Goal: Task Accomplishment & Management: Complete application form

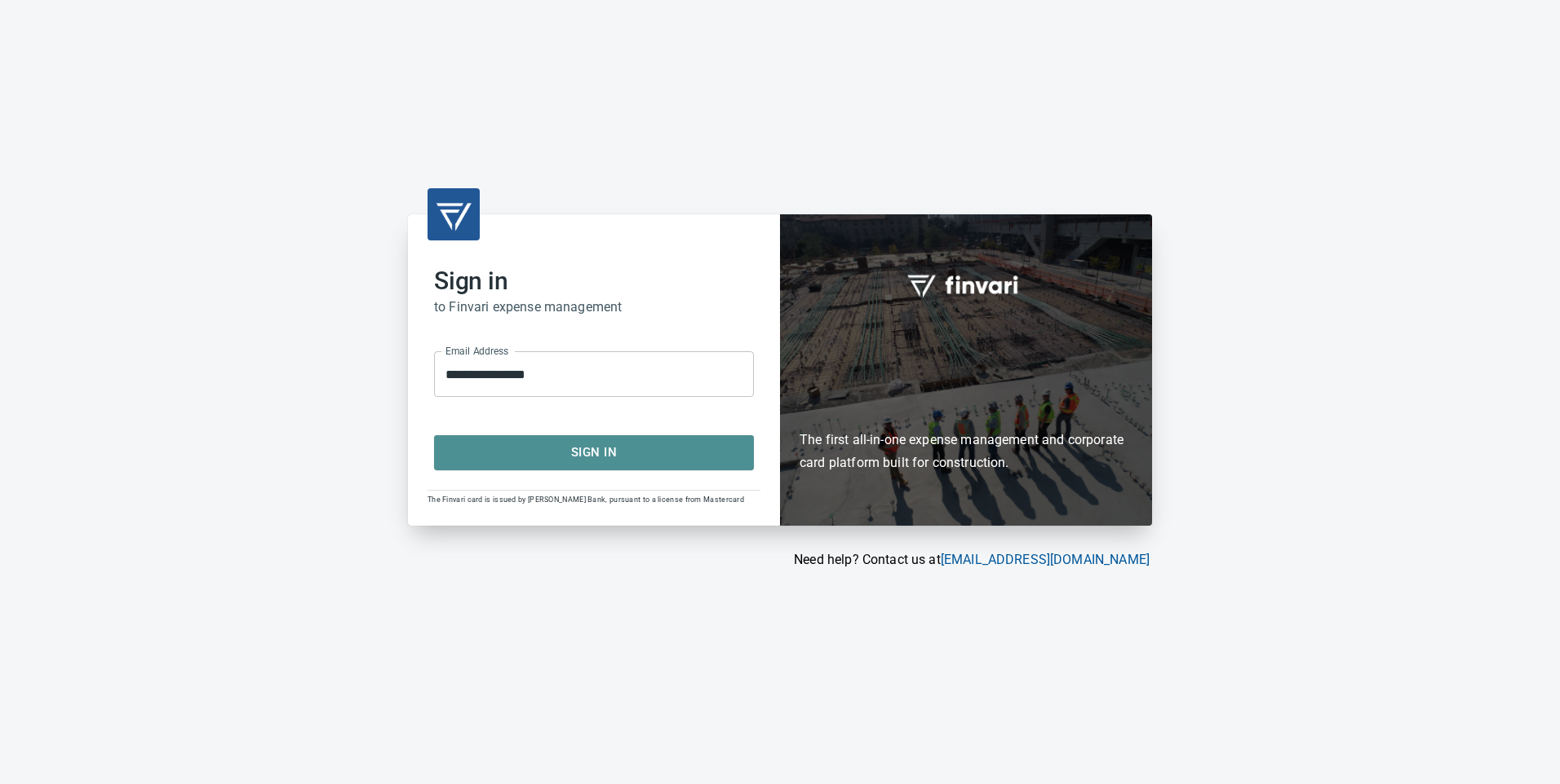
click at [669, 458] on span "Sign In" at bounding box center [594, 452] width 284 height 21
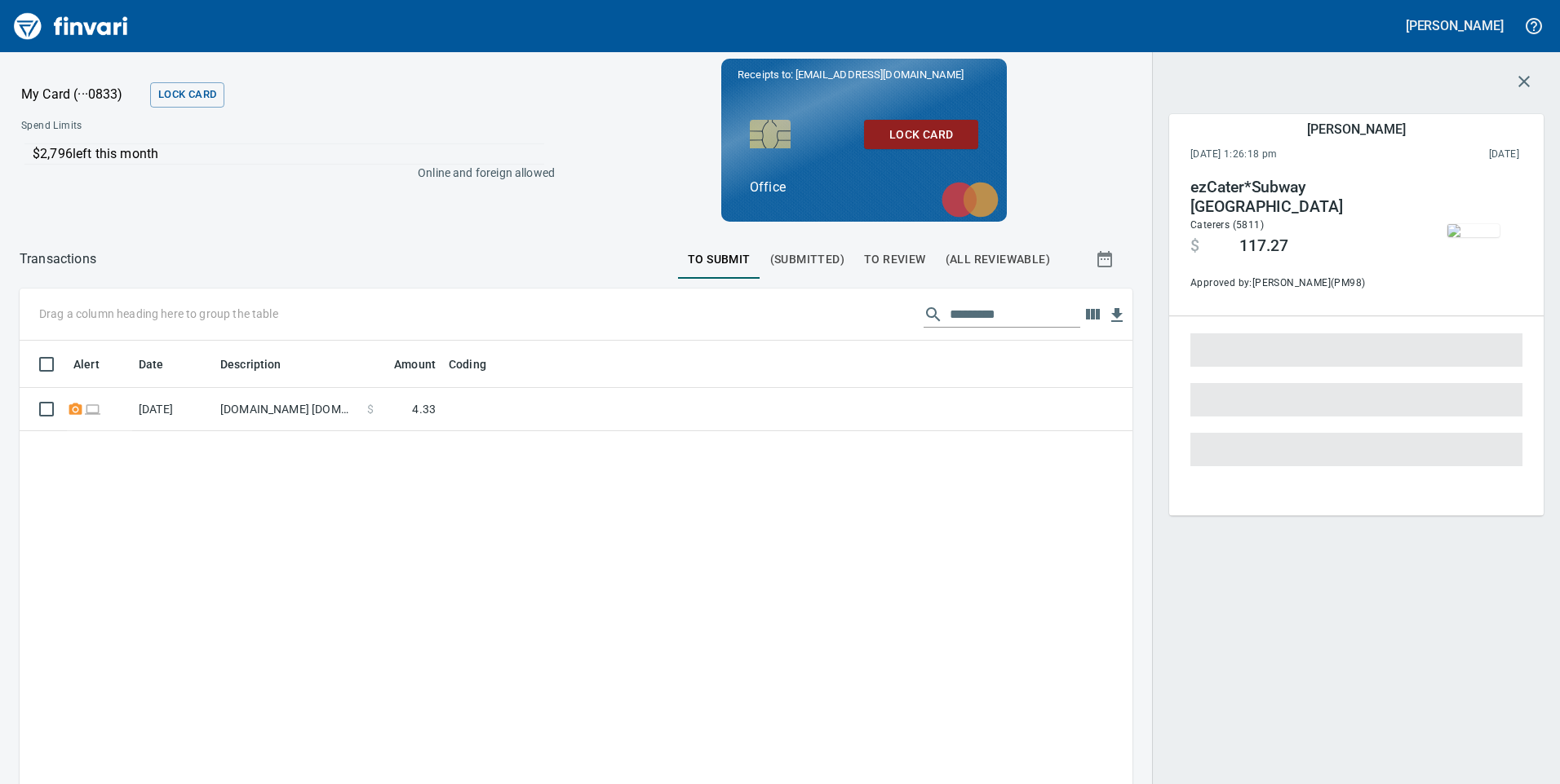
scroll to position [593, 1088]
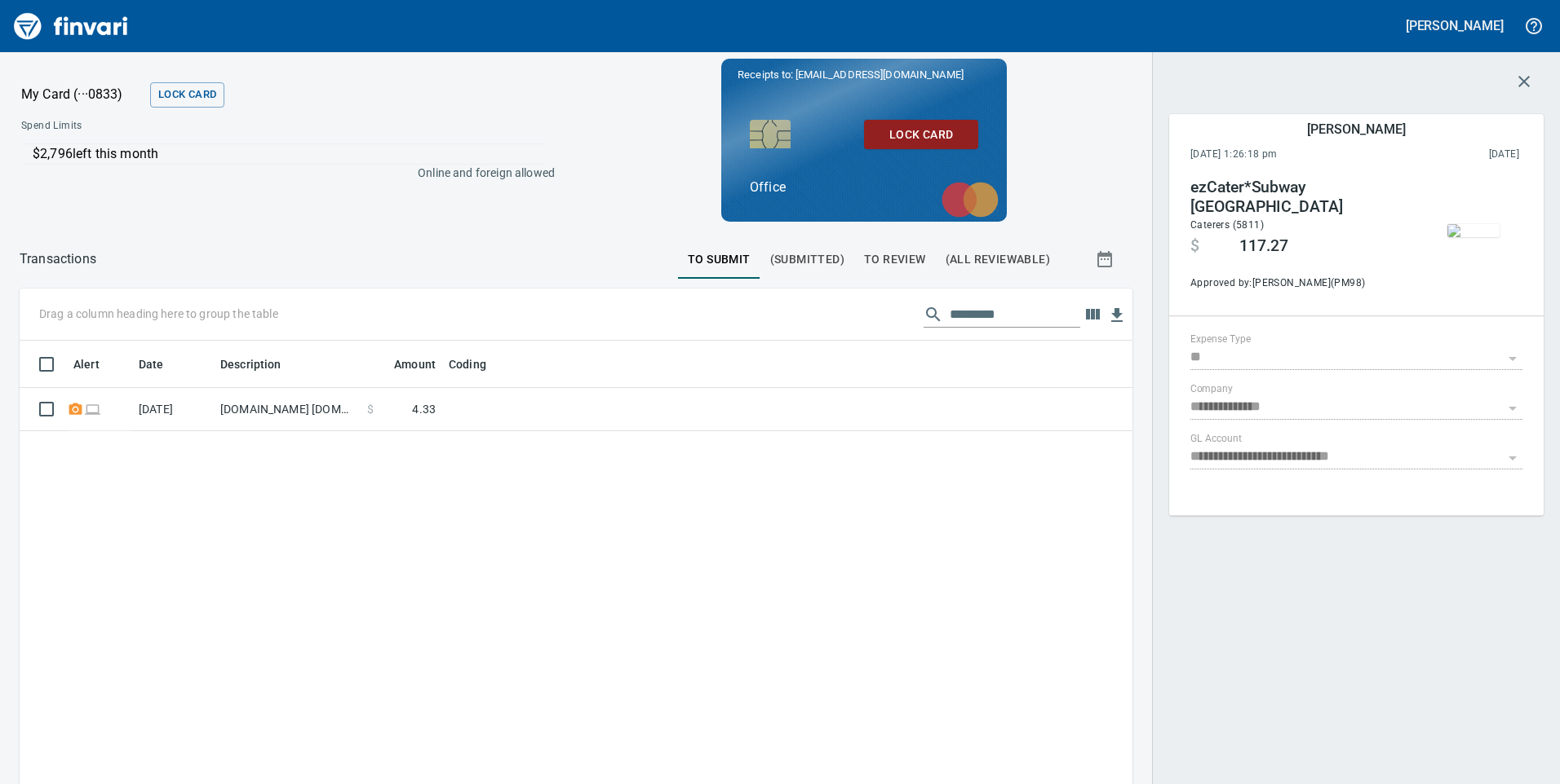
click at [883, 250] on span "To Review" at bounding box center [895, 260] width 62 height 20
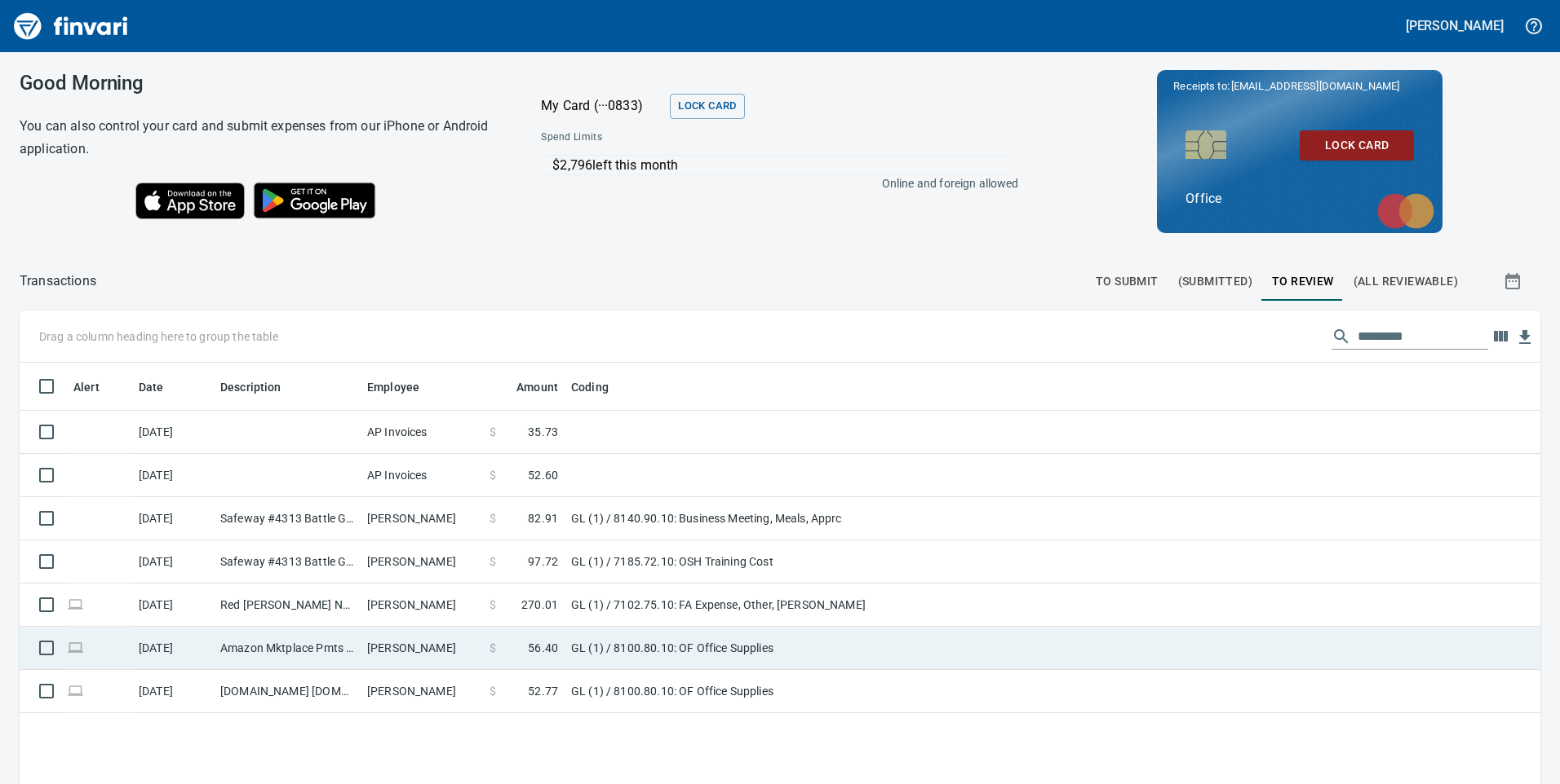
scroll to position [184, 0]
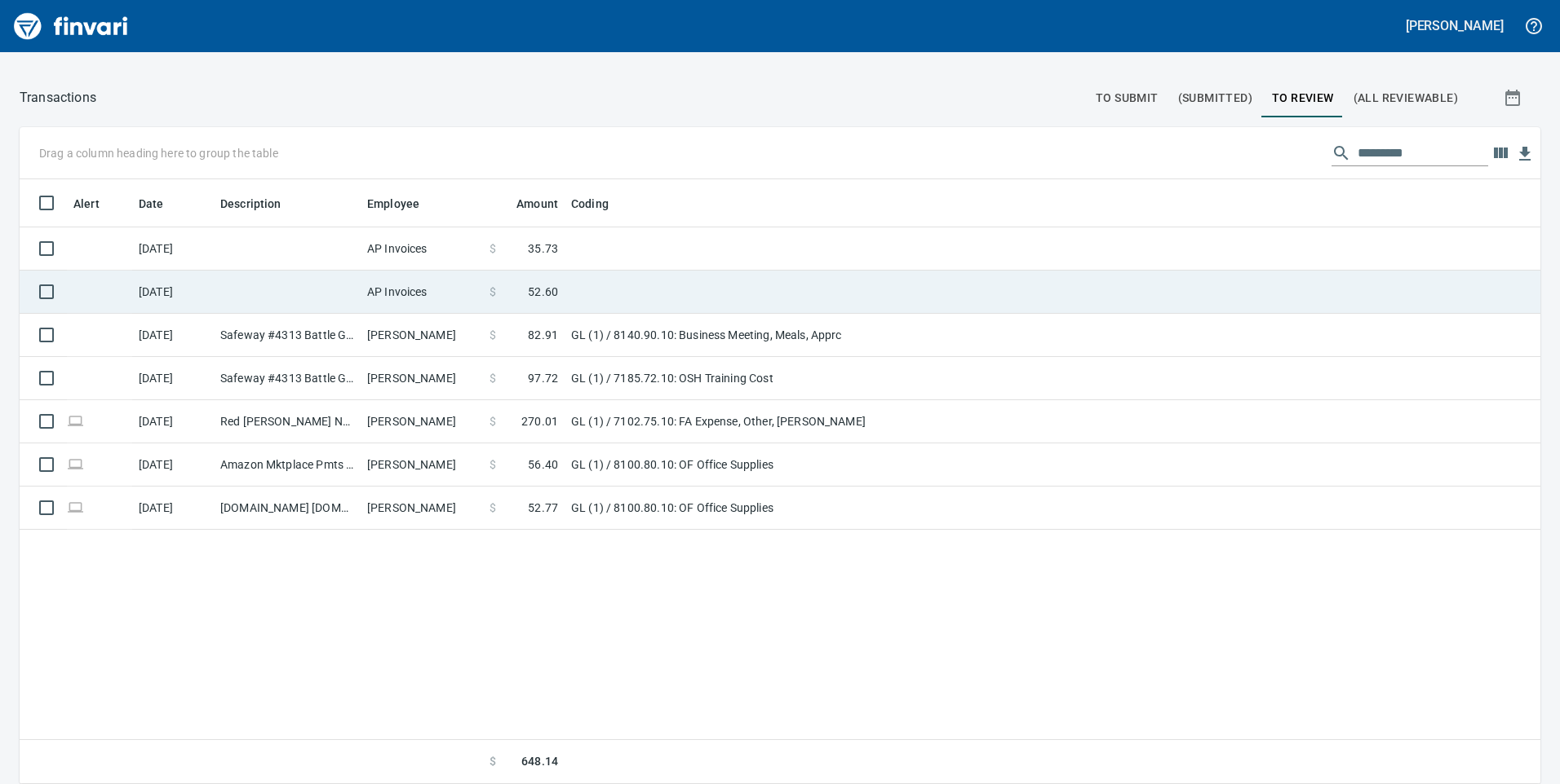
click at [351, 298] on td at bounding box center [287, 292] width 147 height 43
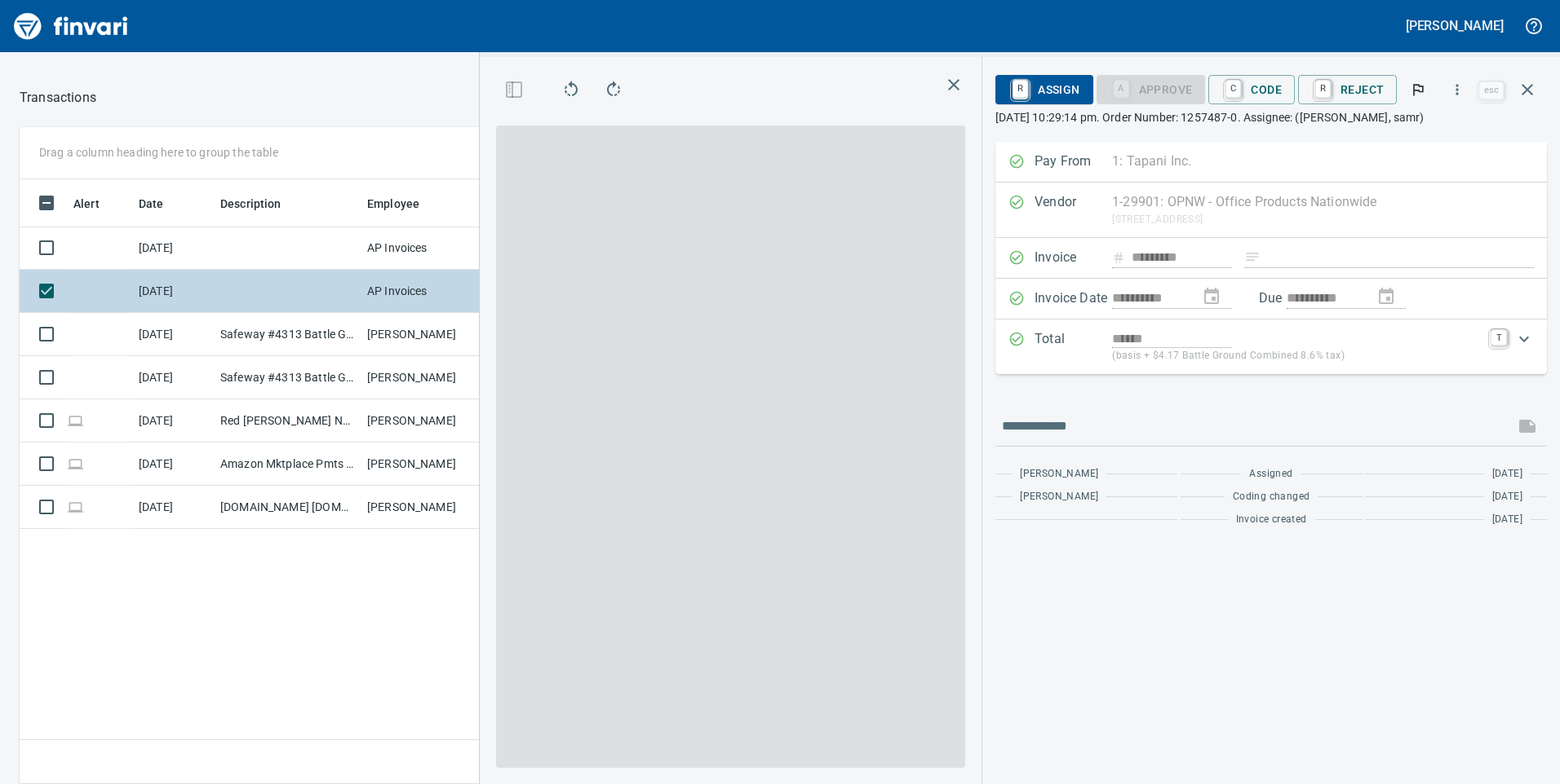
scroll to position [593, 1088]
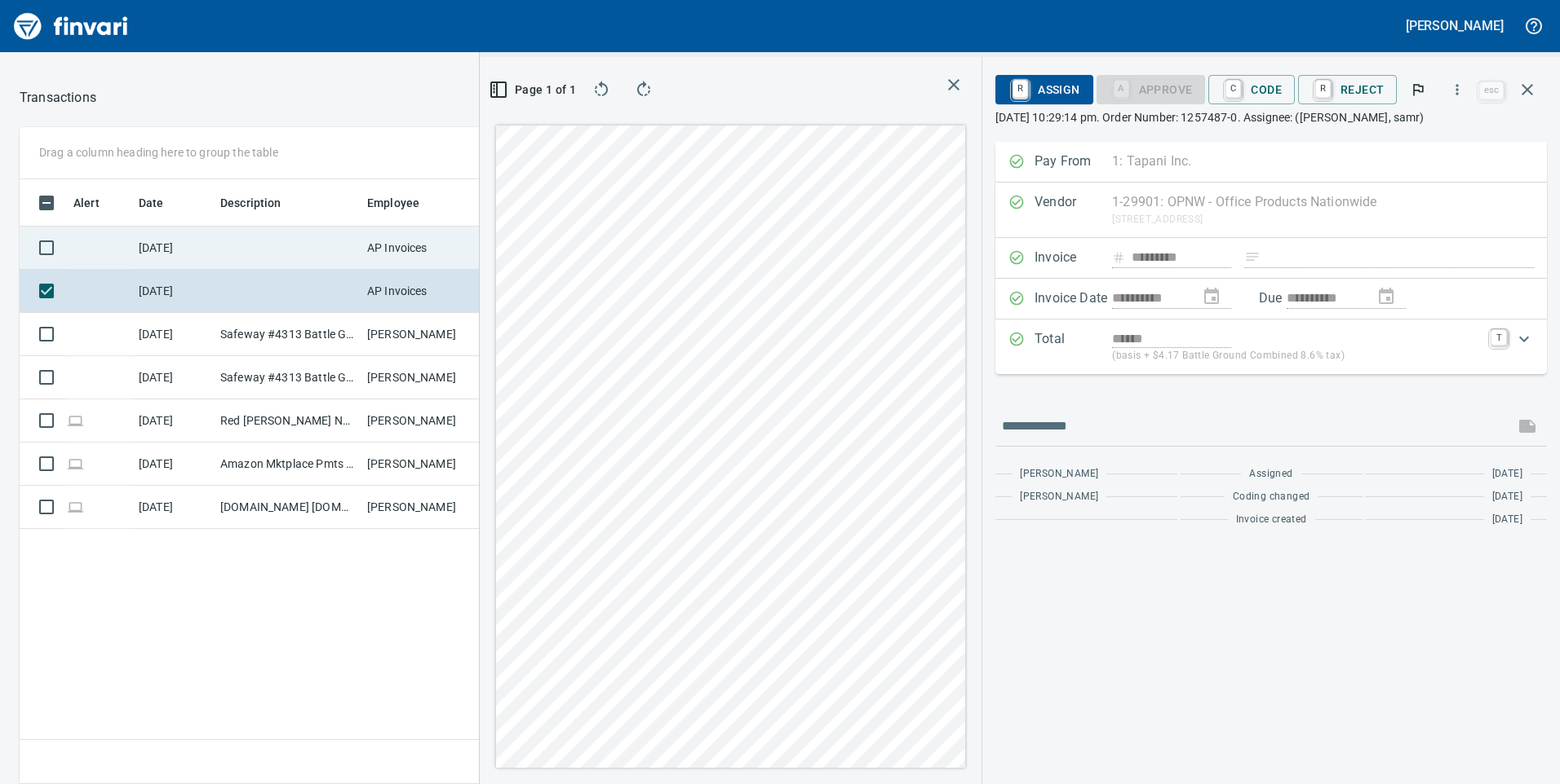
click at [196, 256] on td "8/15/2025" at bounding box center [173, 248] width 82 height 43
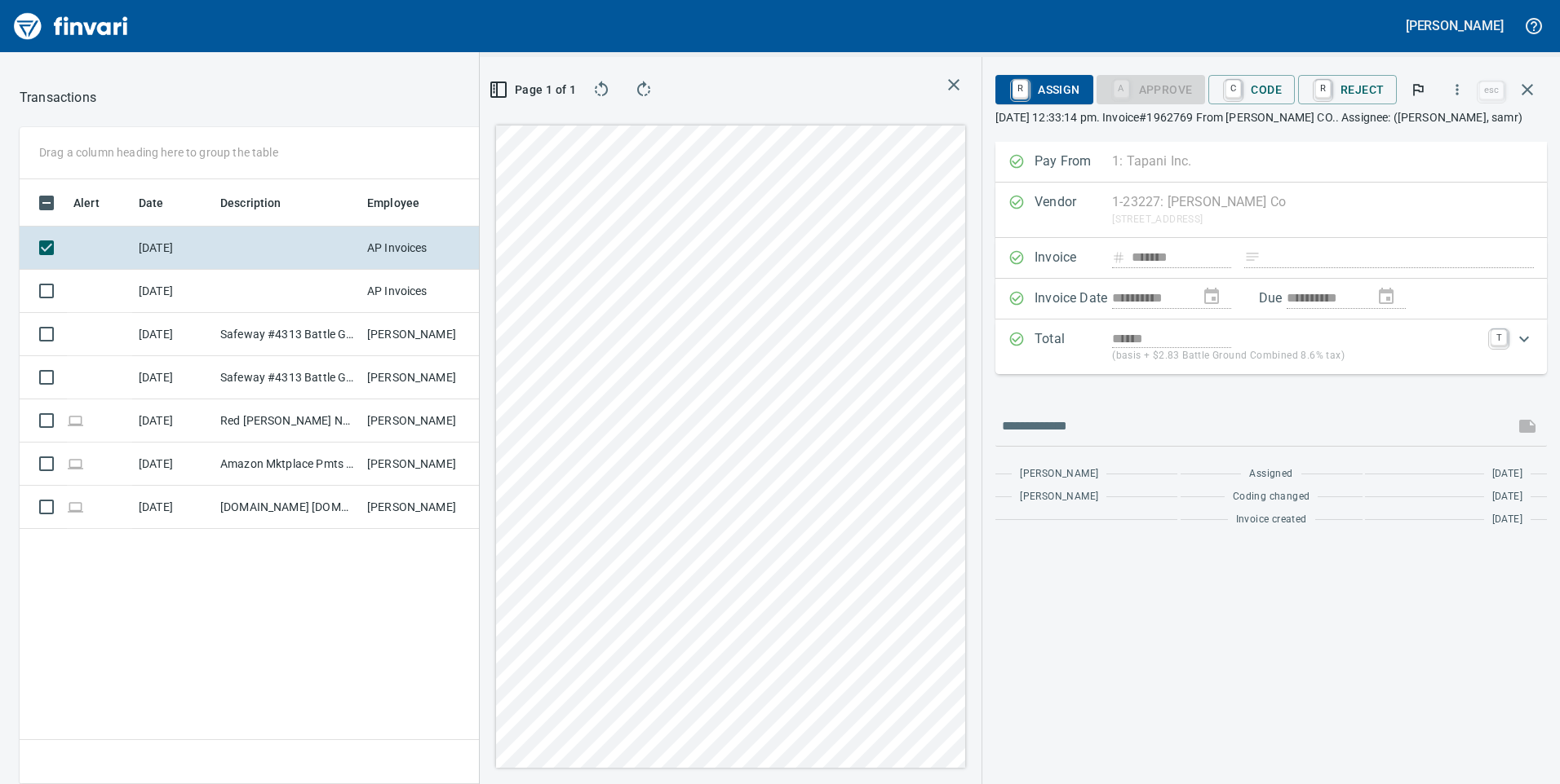
click at [278, 616] on div "Alert Date Description Employee Amount Coding 8/15/2025 AP Invoices $ 35.73 8/1…" at bounding box center [577, 482] width 1113 height 606
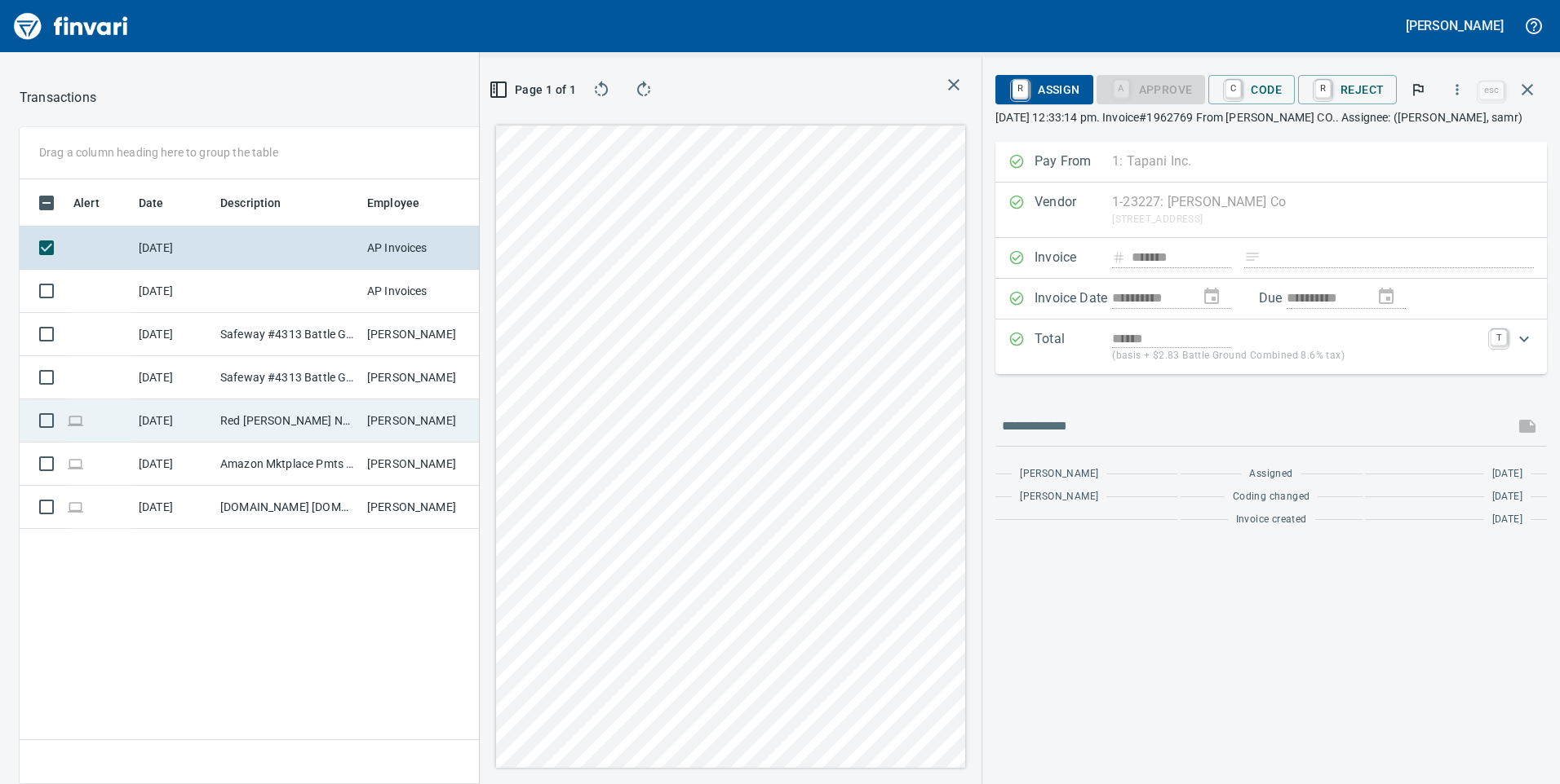
drag, startPoint x: 925, startPoint y: 78, endPoint x: 452, endPoint y: 440, distance: 595.6
click at [939, 78] on button "button" at bounding box center [953, 84] width 29 height 29
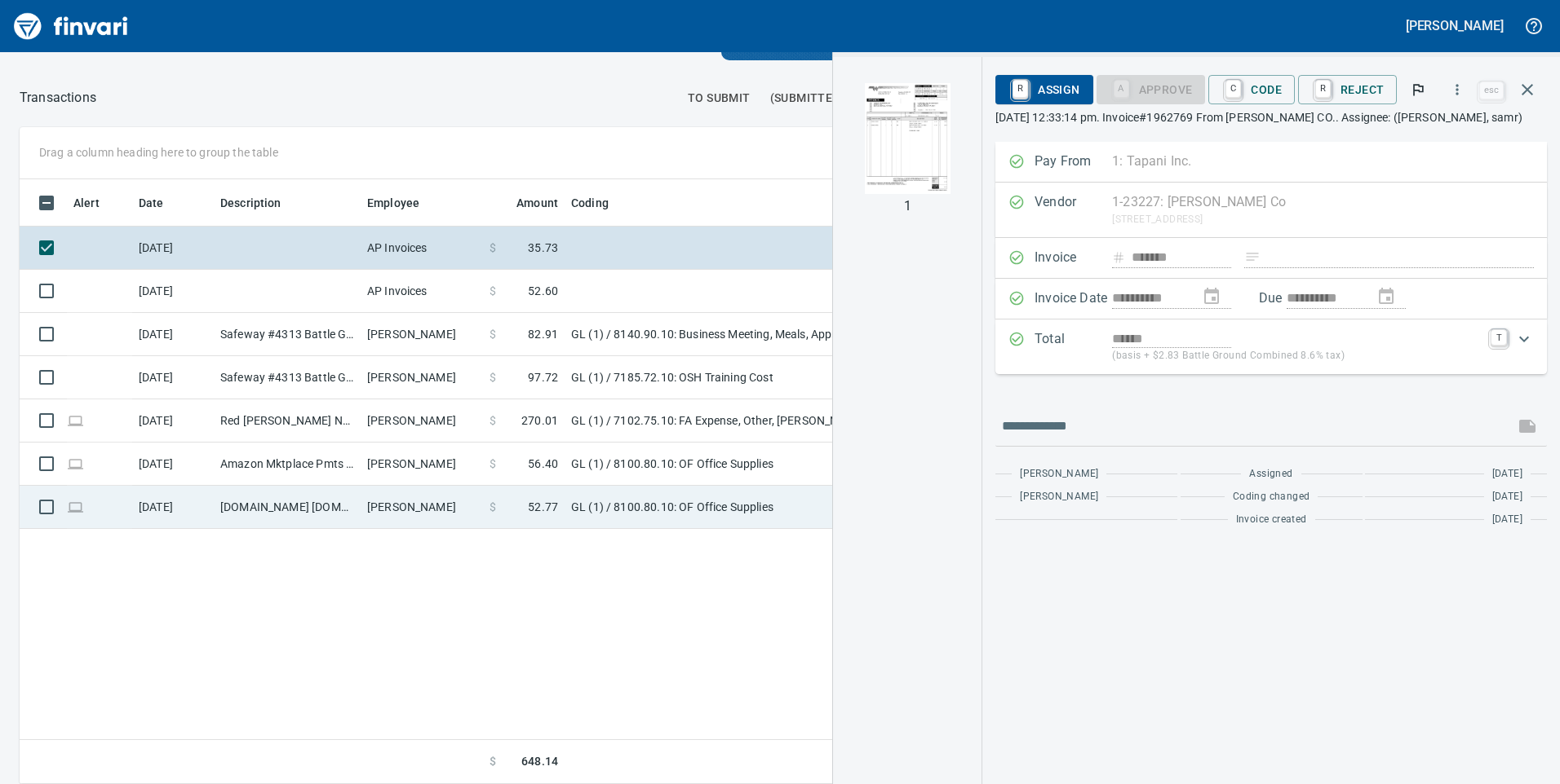
click at [380, 514] on td "Nina Bergmann" at bounding box center [422, 507] width 122 height 43
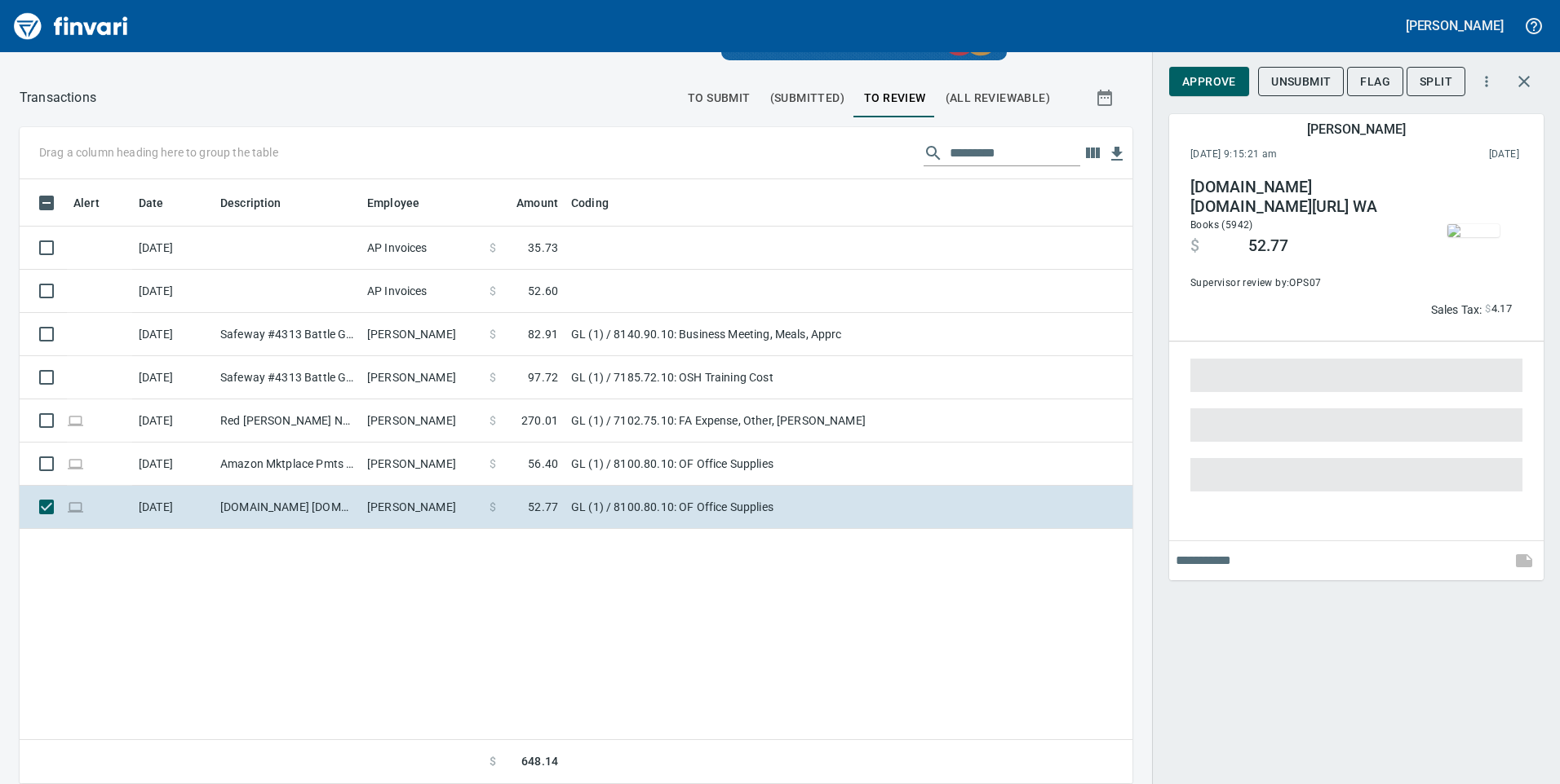
click at [1479, 238] on img "button" at bounding box center [1473, 231] width 52 height 13
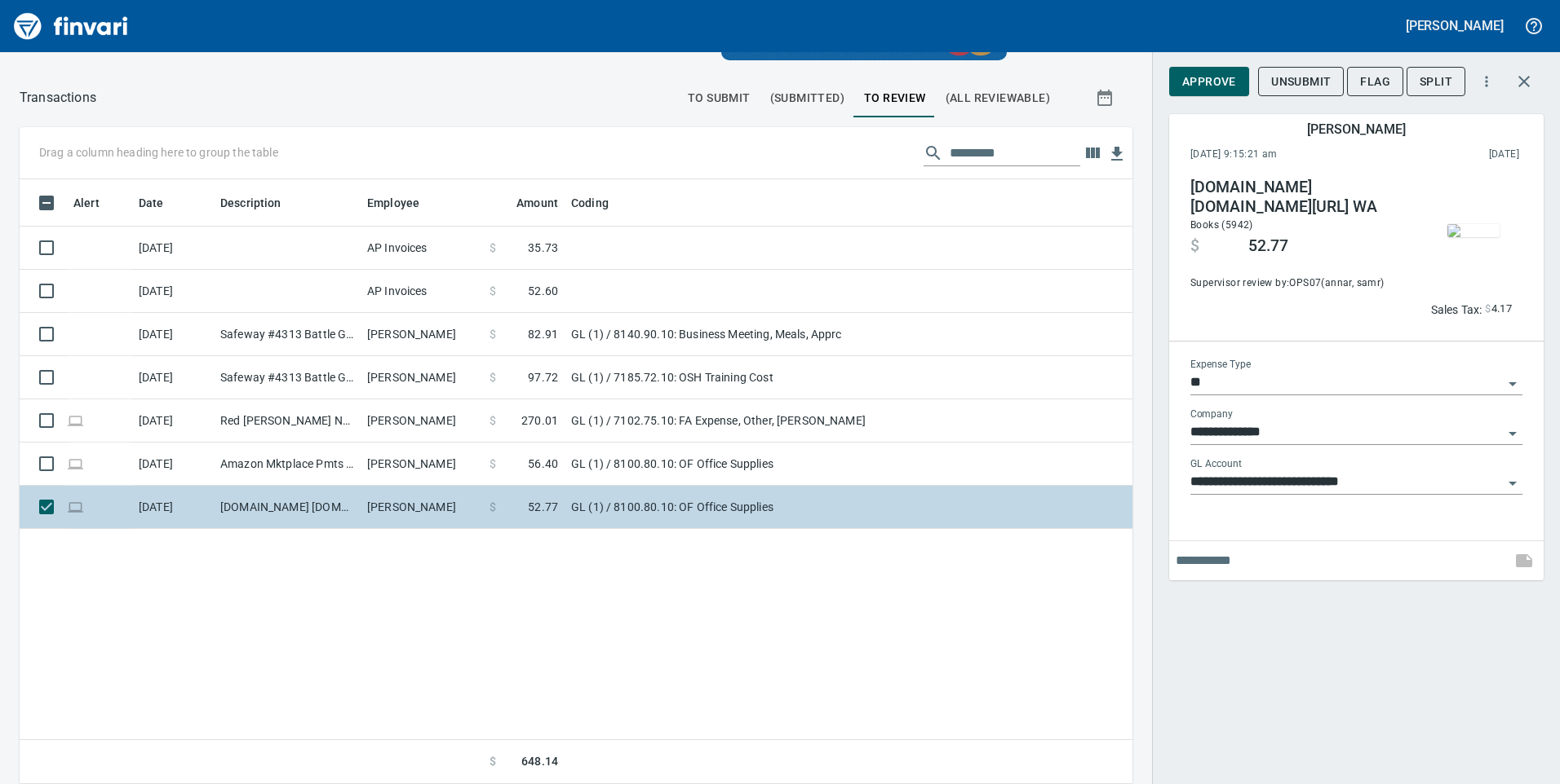
click at [685, 513] on td "GL (1) / 8100.80.10: OF Office Supplies" at bounding box center [769, 507] width 408 height 43
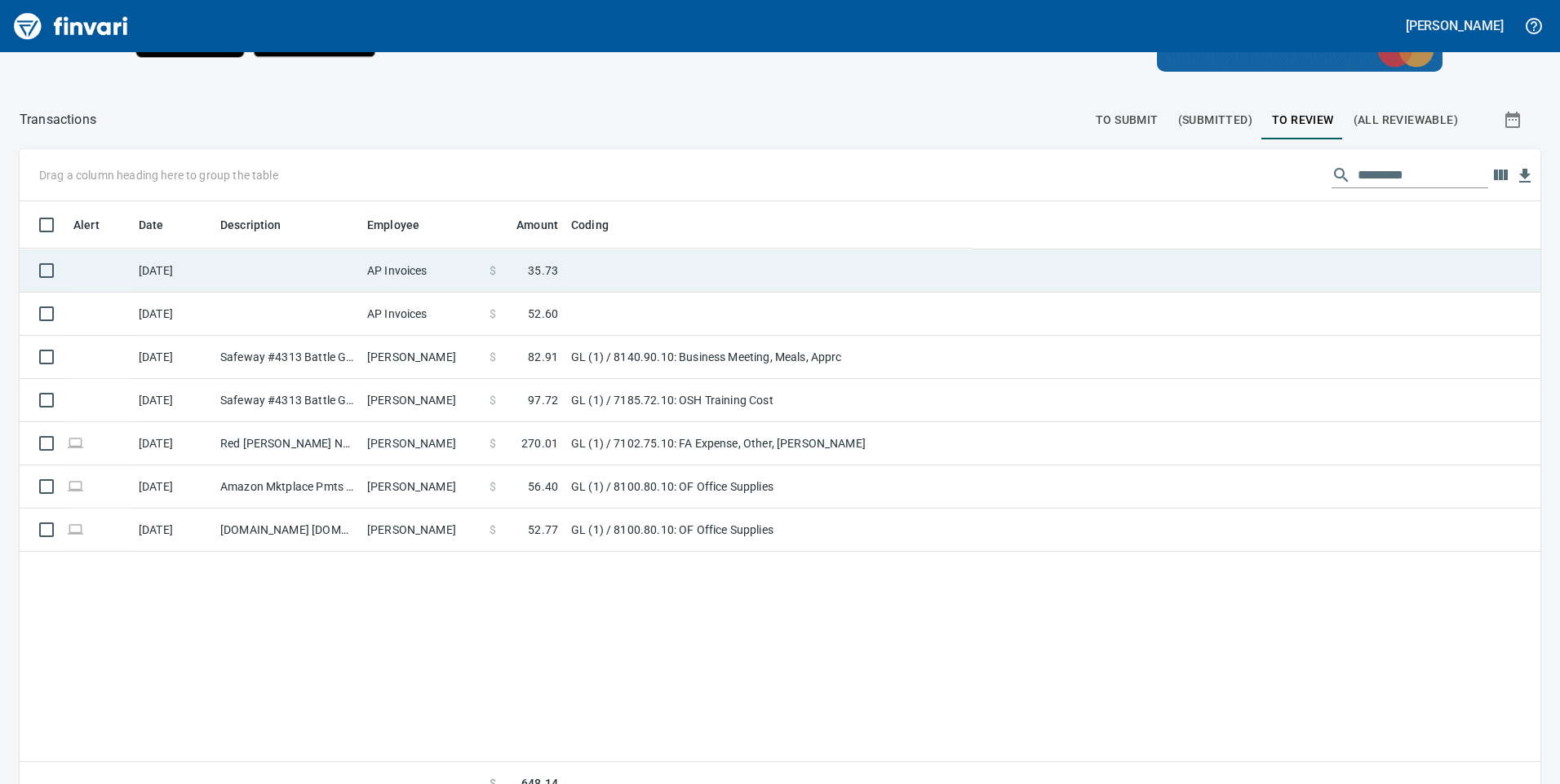
scroll to position [593, 1496]
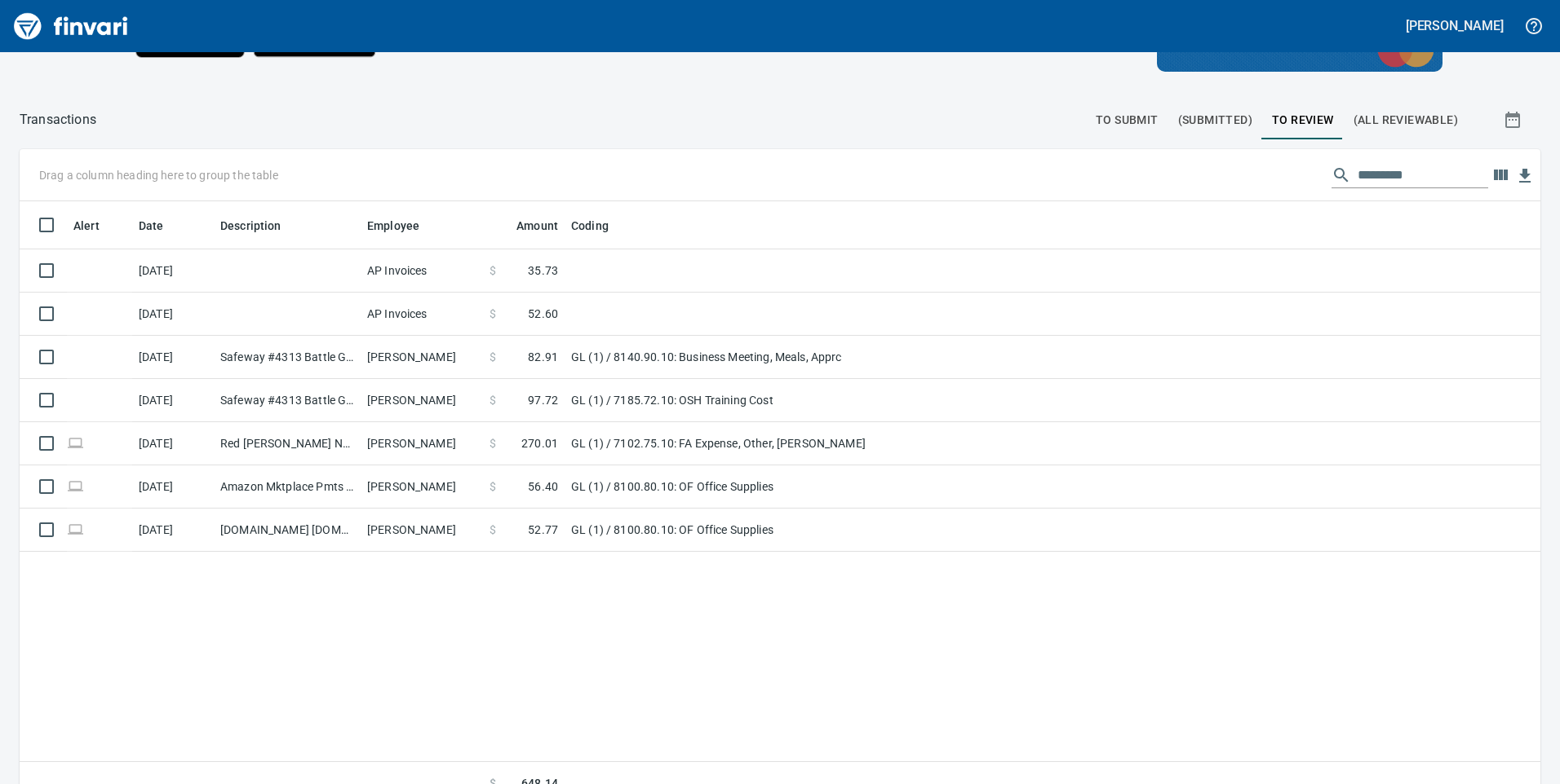
click at [733, 557] on div "Alert Date Description Employee Amount Coding 8/15/2025 AP Invoices $ 35.73 8/1…" at bounding box center [780, 504] width 1521 height 606
click at [744, 535] on td "GL (1) / 8100.80.10: OF Office Supplies" at bounding box center [769, 530] width 408 height 43
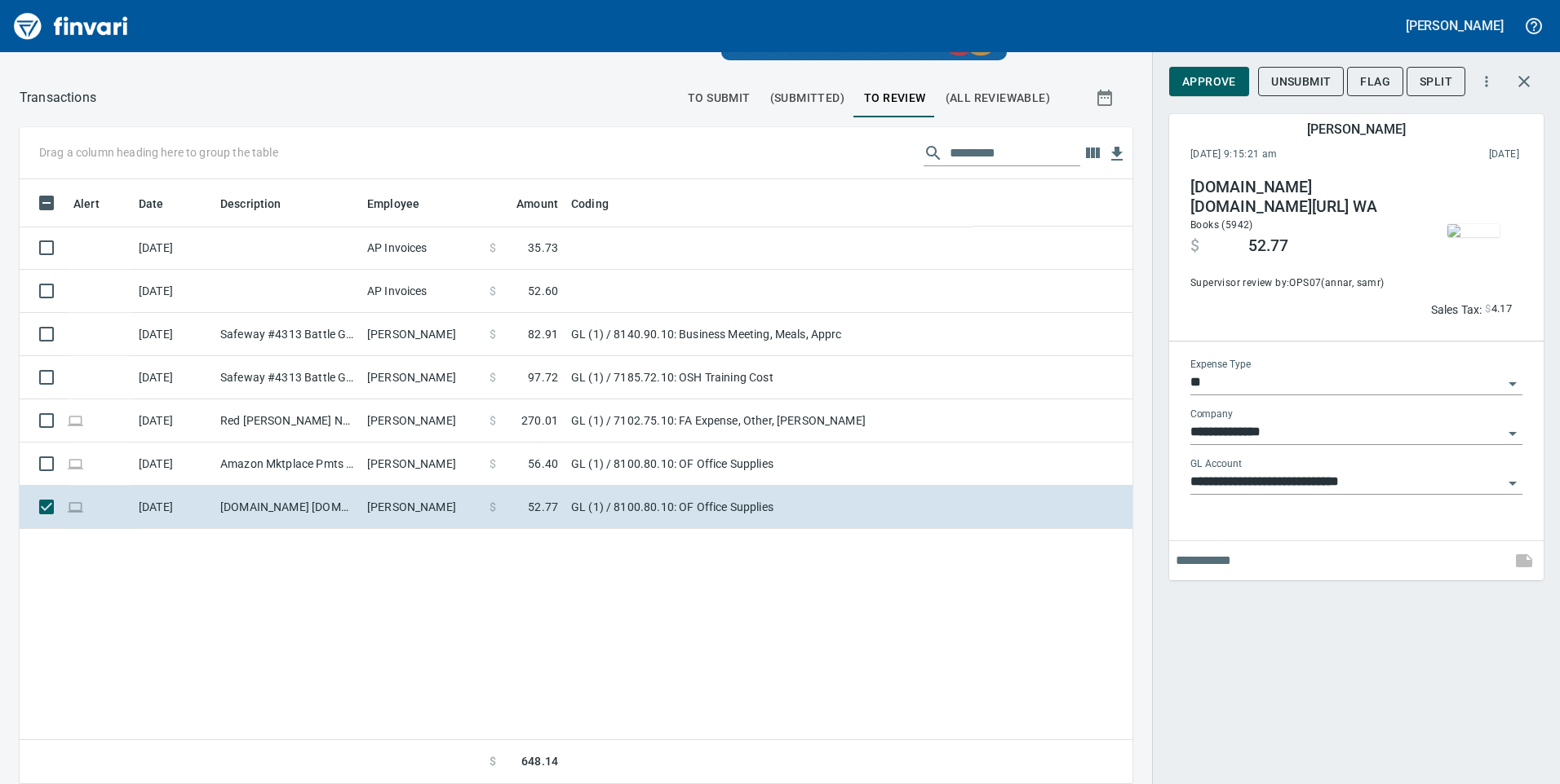
scroll to position [593, 1088]
click at [1474, 225] on img "button" at bounding box center [1473, 231] width 52 height 13
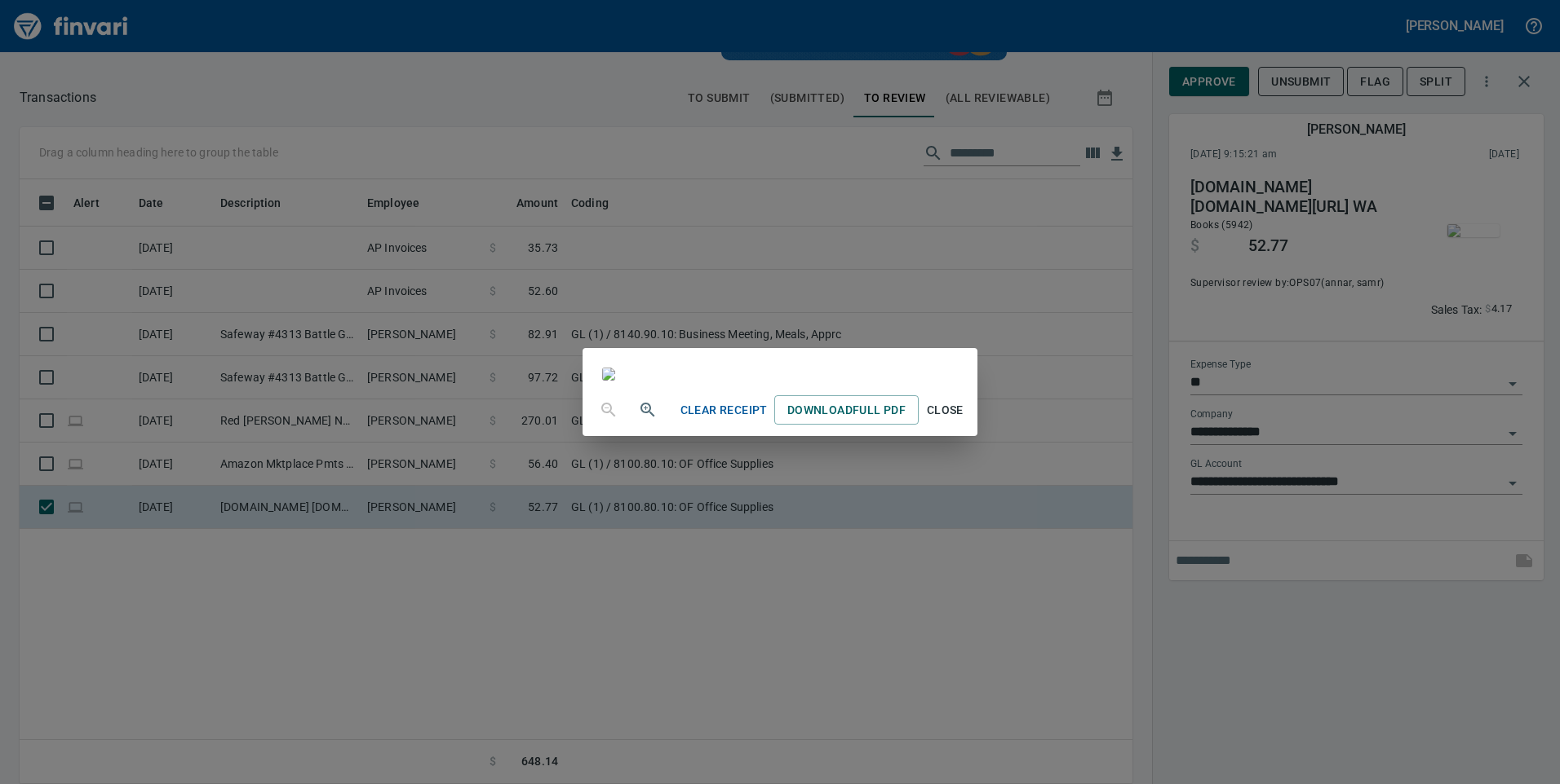
click at [1316, 667] on div "Clear Receipt Download Full PDF Close" at bounding box center [780, 392] width 1560 height 784
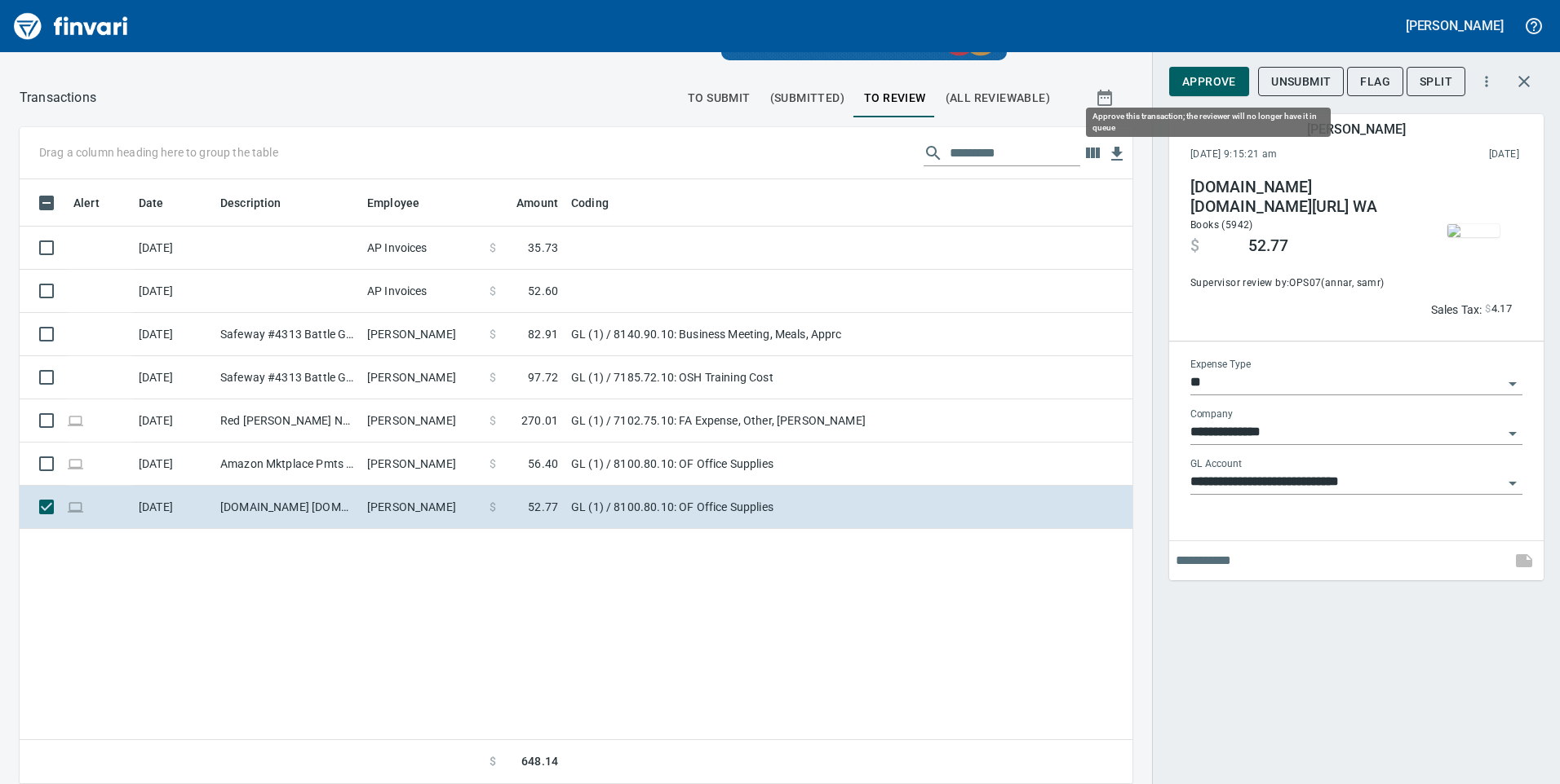
click at [1221, 87] on span "Approve" at bounding box center [1209, 82] width 54 height 20
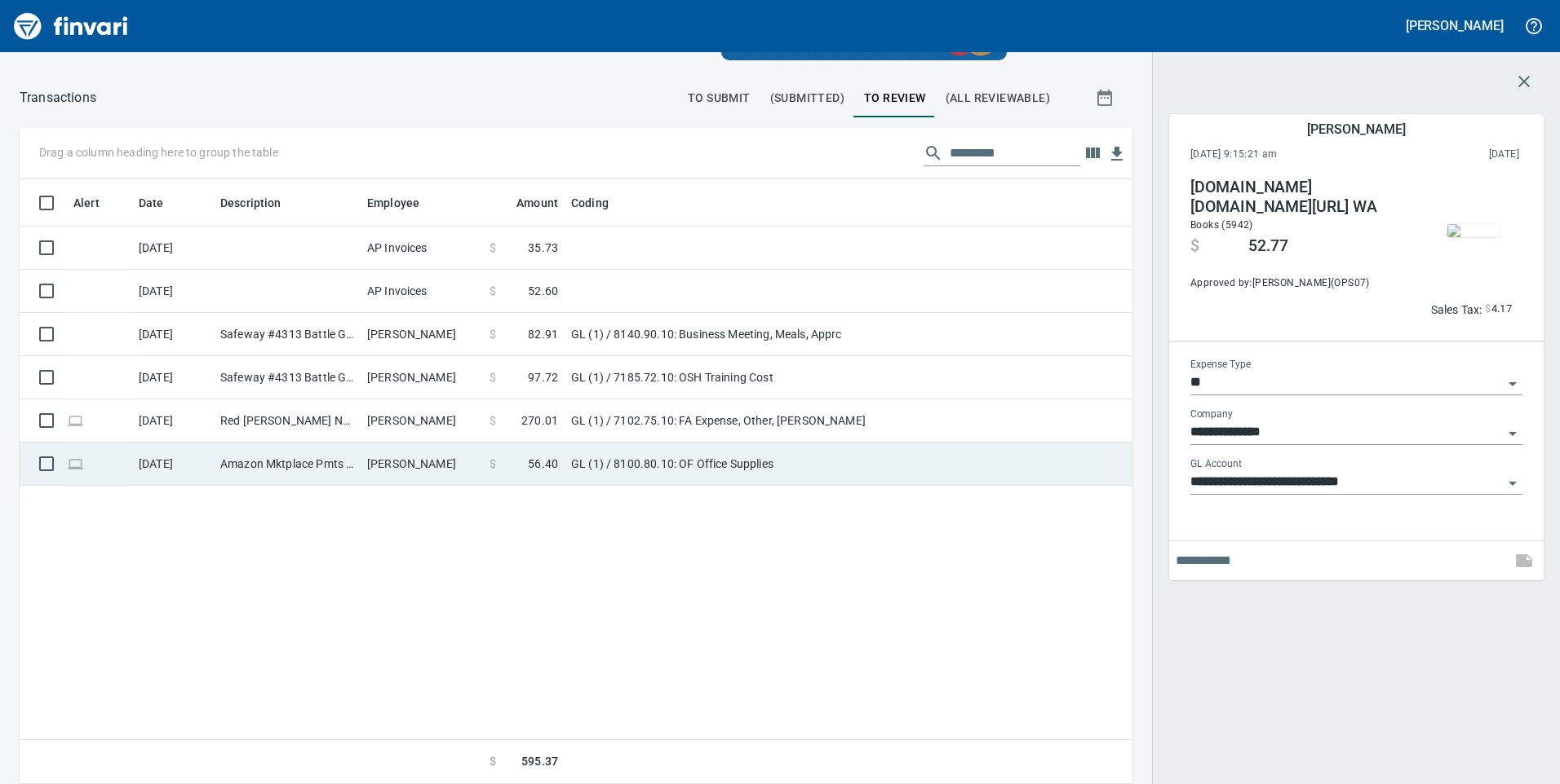
click at [770, 477] on td "GL (1) / 8100.80.10: OF Office Supplies" at bounding box center [769, 463] width 408 height 43
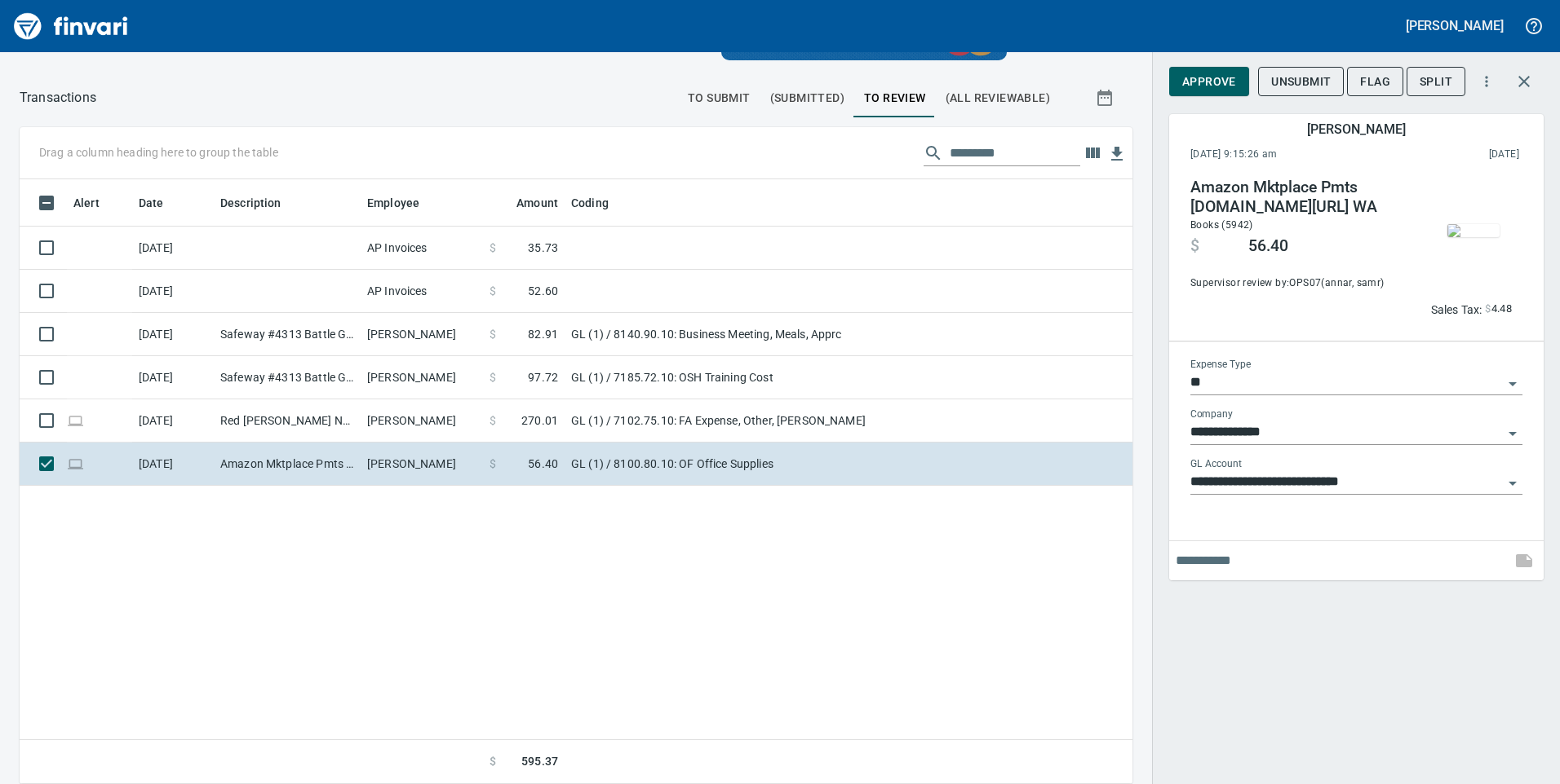
click at [1549, 248] on div "**********" at bounding box center [1356, 392] width 408 height 784
click at [1486, 238] on img "button" at bounding box center [1473, 231] width 52 height 13
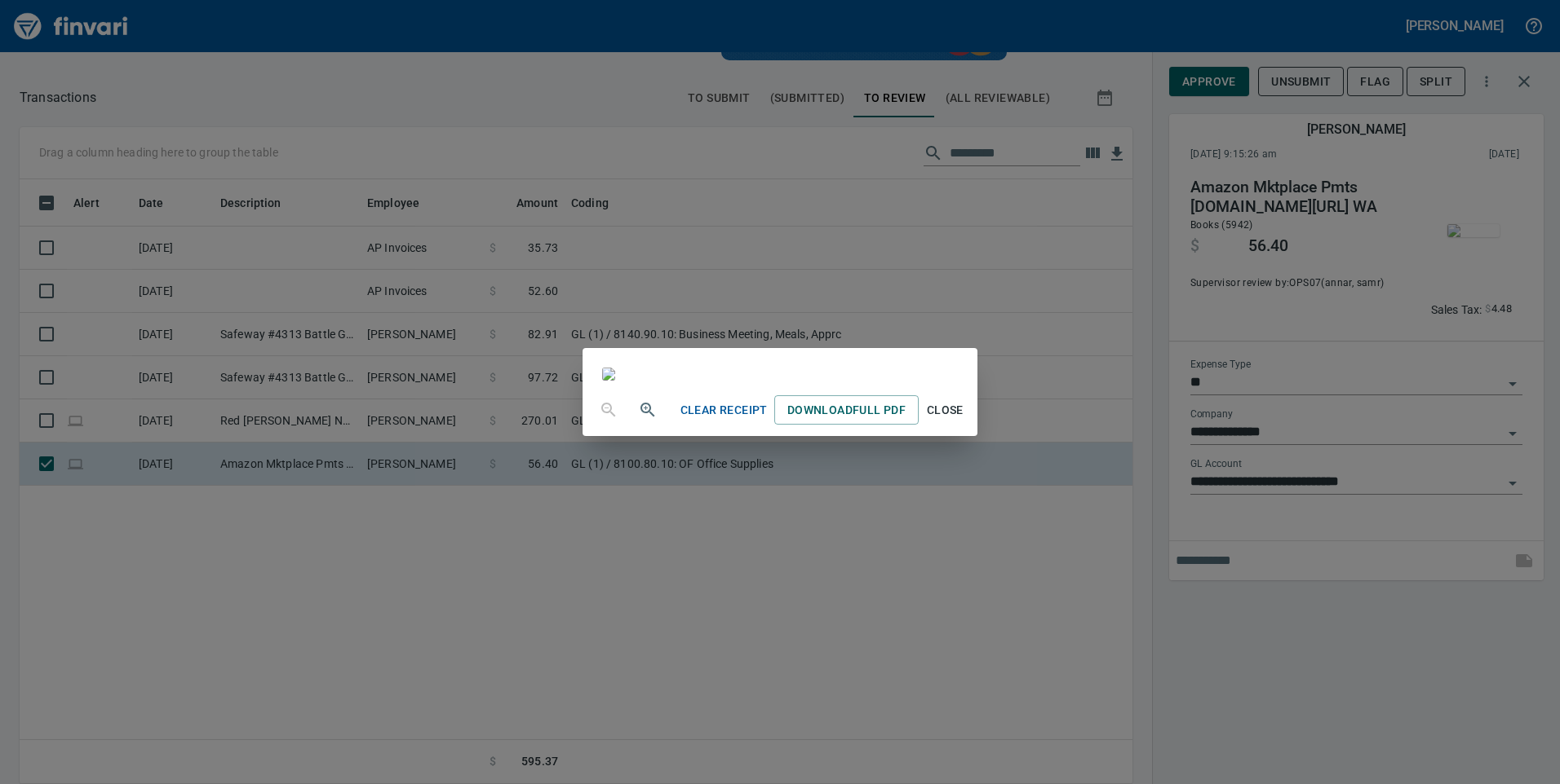
click at [1317, 726] on div "Clear Receipt Download Full PDF Close" at bounding box center [780, 392] width 1560 height 784
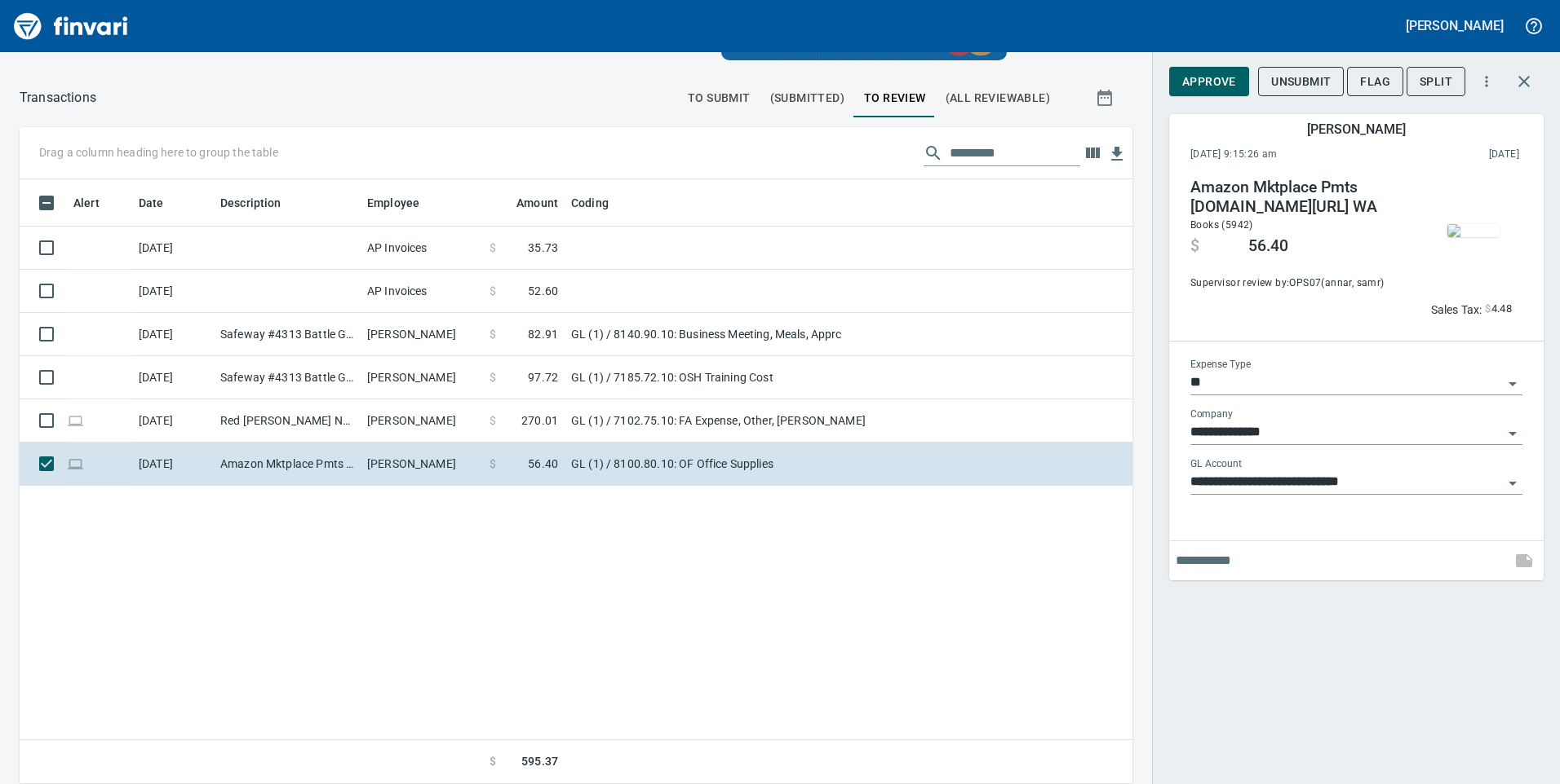
click at [1211, 80] on span "Approve" at bounding box center [1209, 82] width 54 height 20
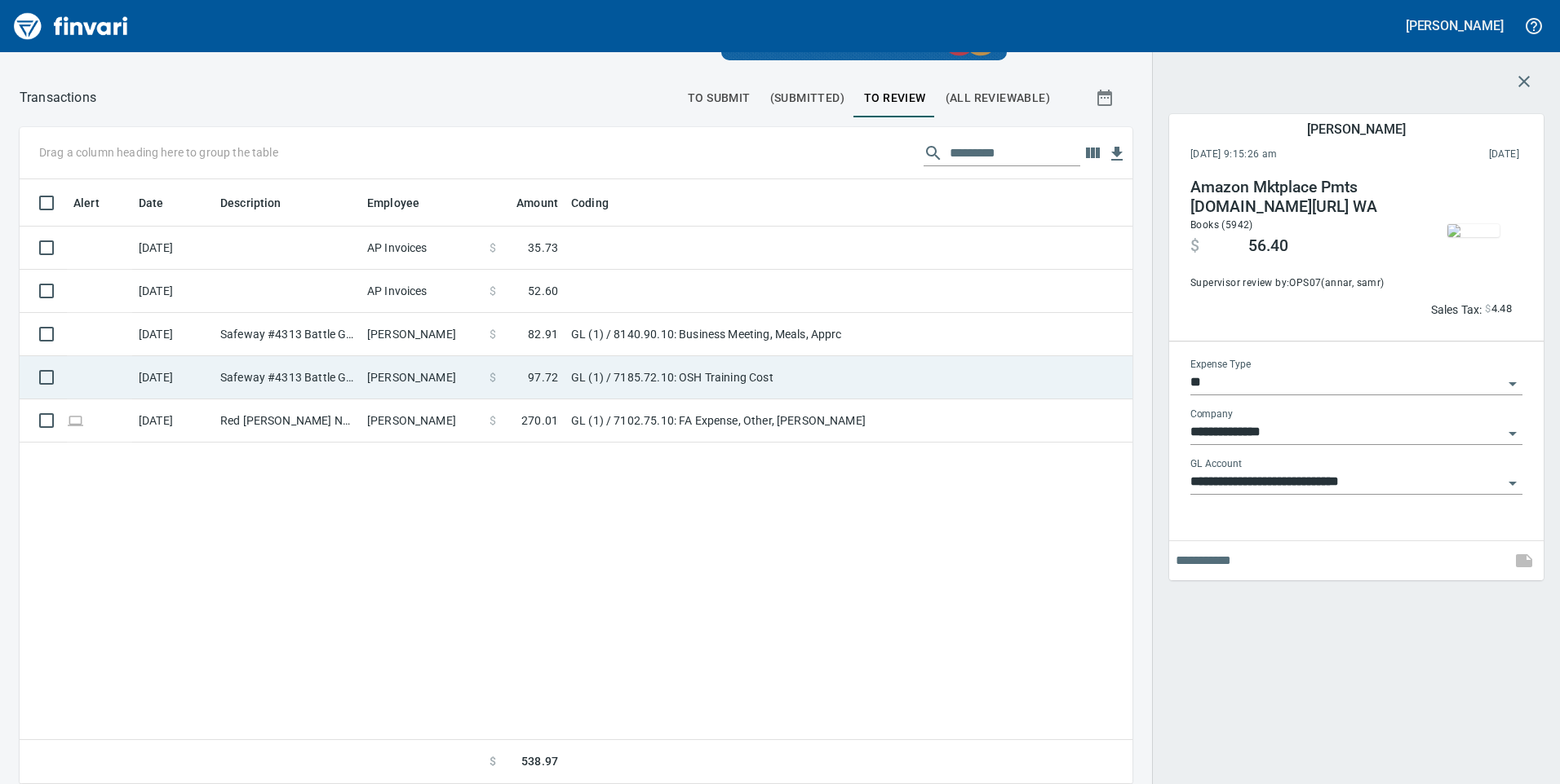
scroll to position [593, 1088]
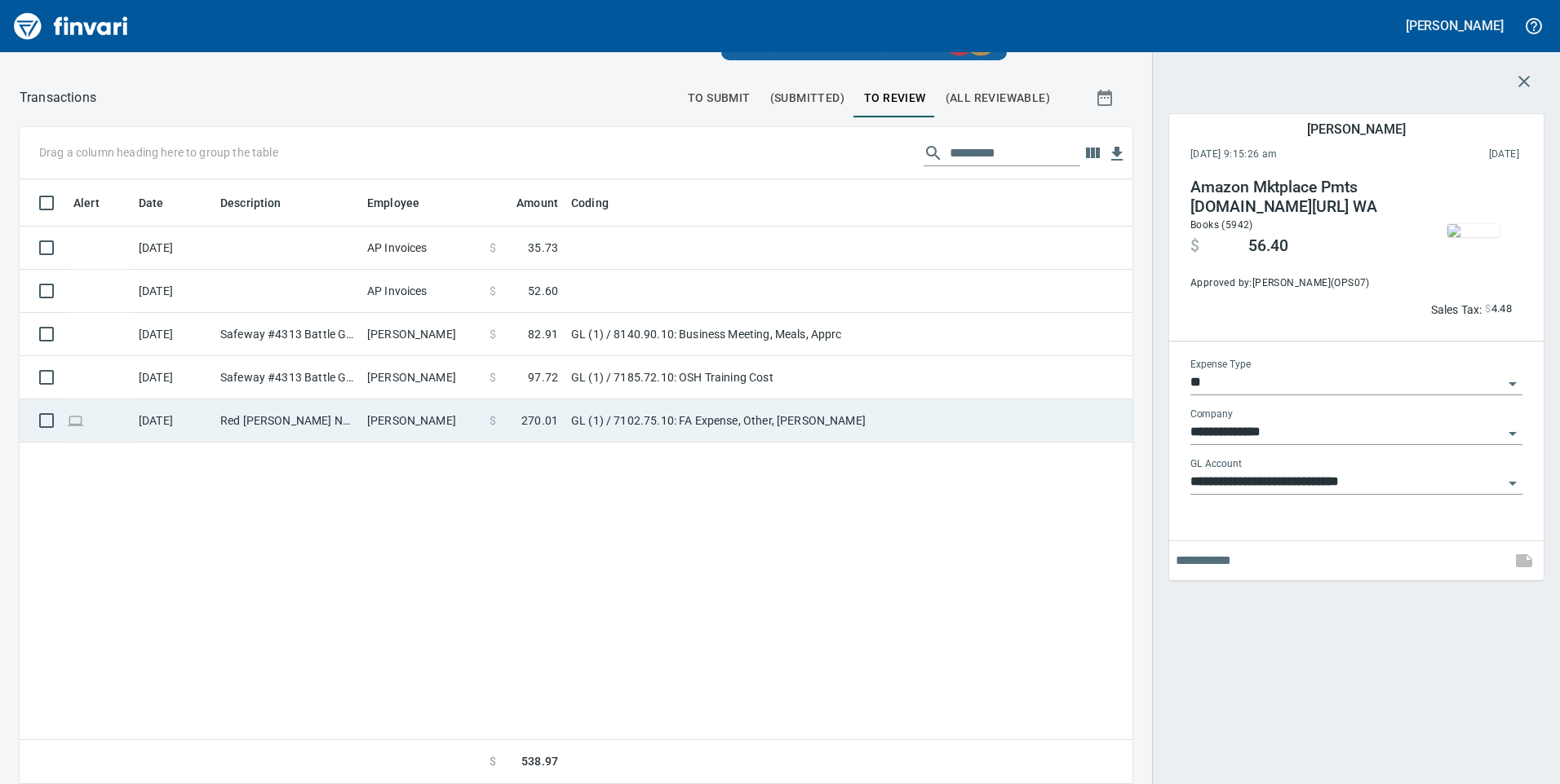
click at [789, 416] on td "GL (1) / 7102.75.10: FA Expense, Other, Petty" at bounding box center [769, 420] width 408 height 43
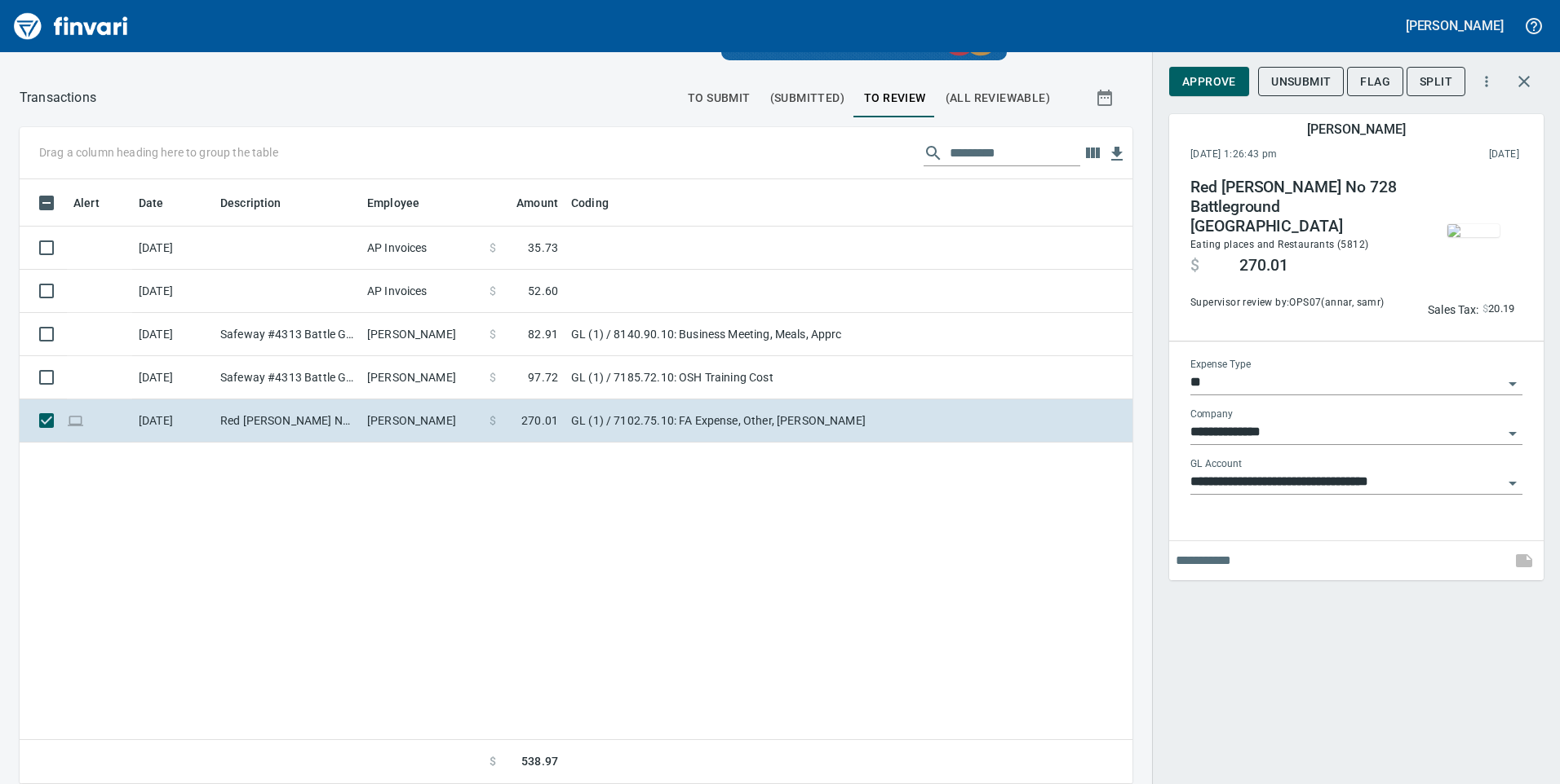
click at [1407, 220] on div "Red Robin No 728 Battleground WA Eating places and Restaurants (5812) $ 270.01 …" at bounding box center [1301, 245] width 222 height 134
click at [1464, 225] on img "button" at bounding box center [1473, 231] width 52 height 13
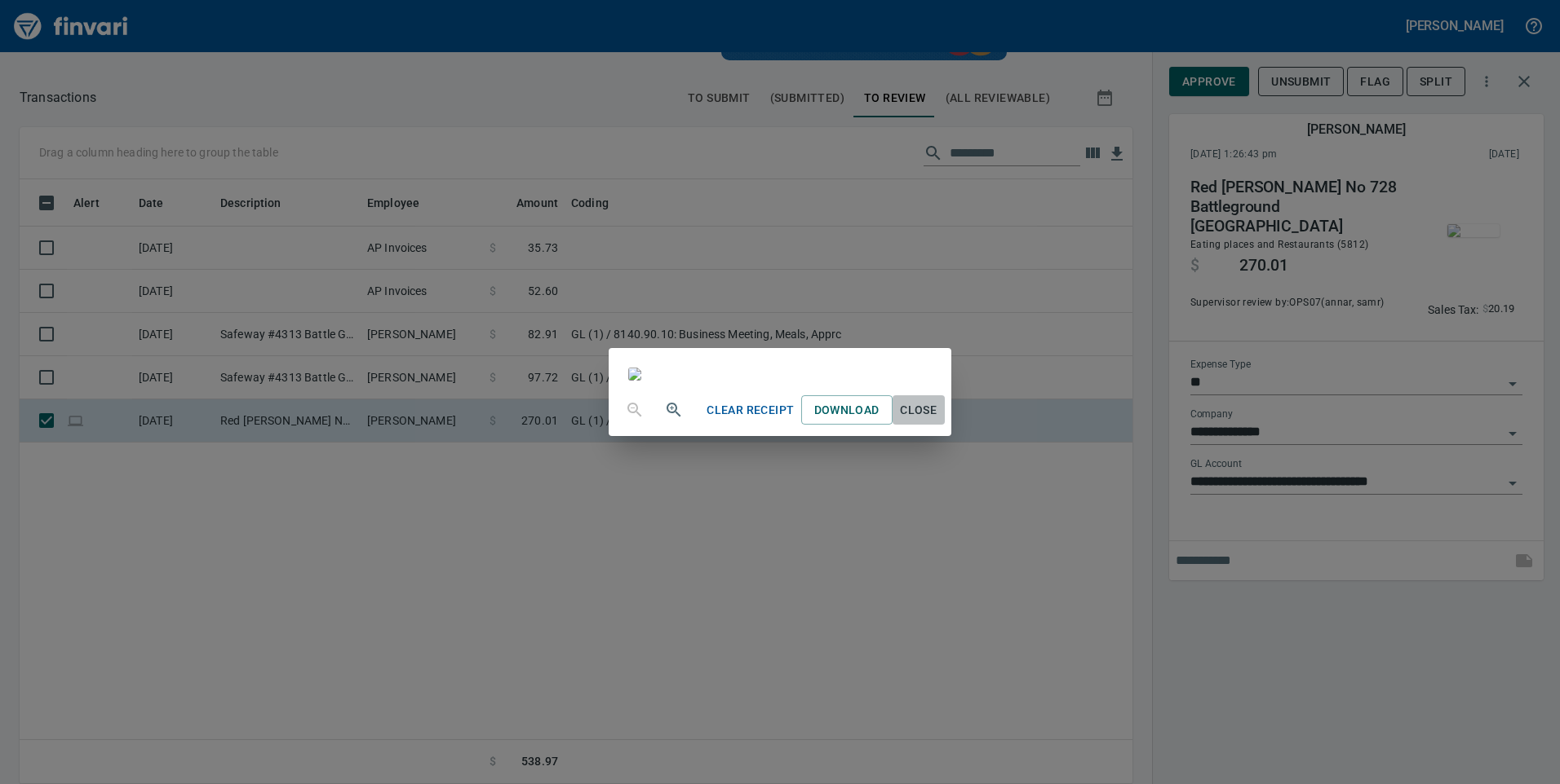
click at [938, 420] on span "Close" at bounding box center [918, 410] width 39 height 20
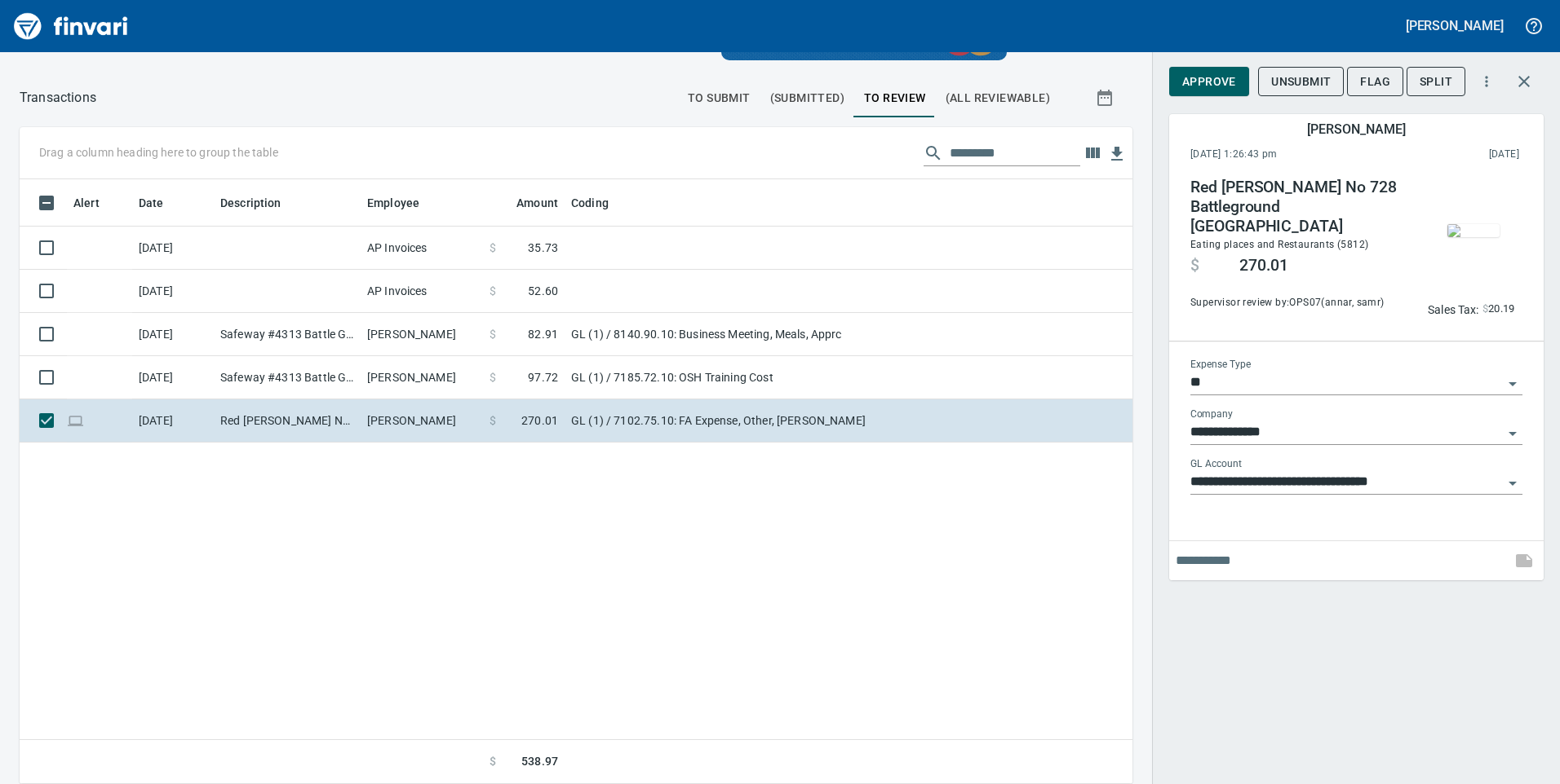
scroll to position [593, 1088]
click at [1479, 225] on img "button" at bounding box center [1473, 231] width 52 height 13
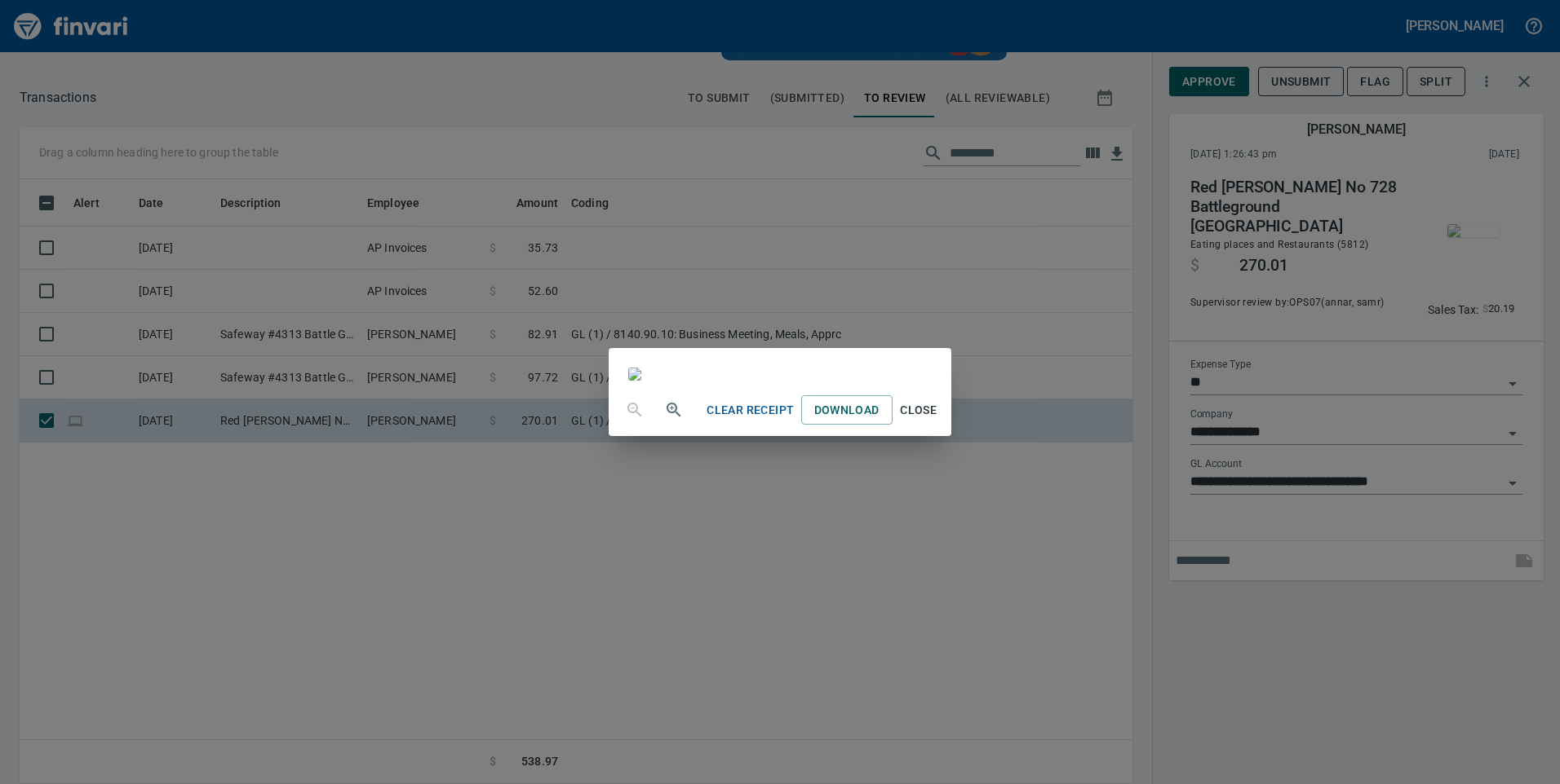
click at [1349, 236] on div "Clear Receipt Download Close" at bounding box center [780, 392] width 1560 height 784
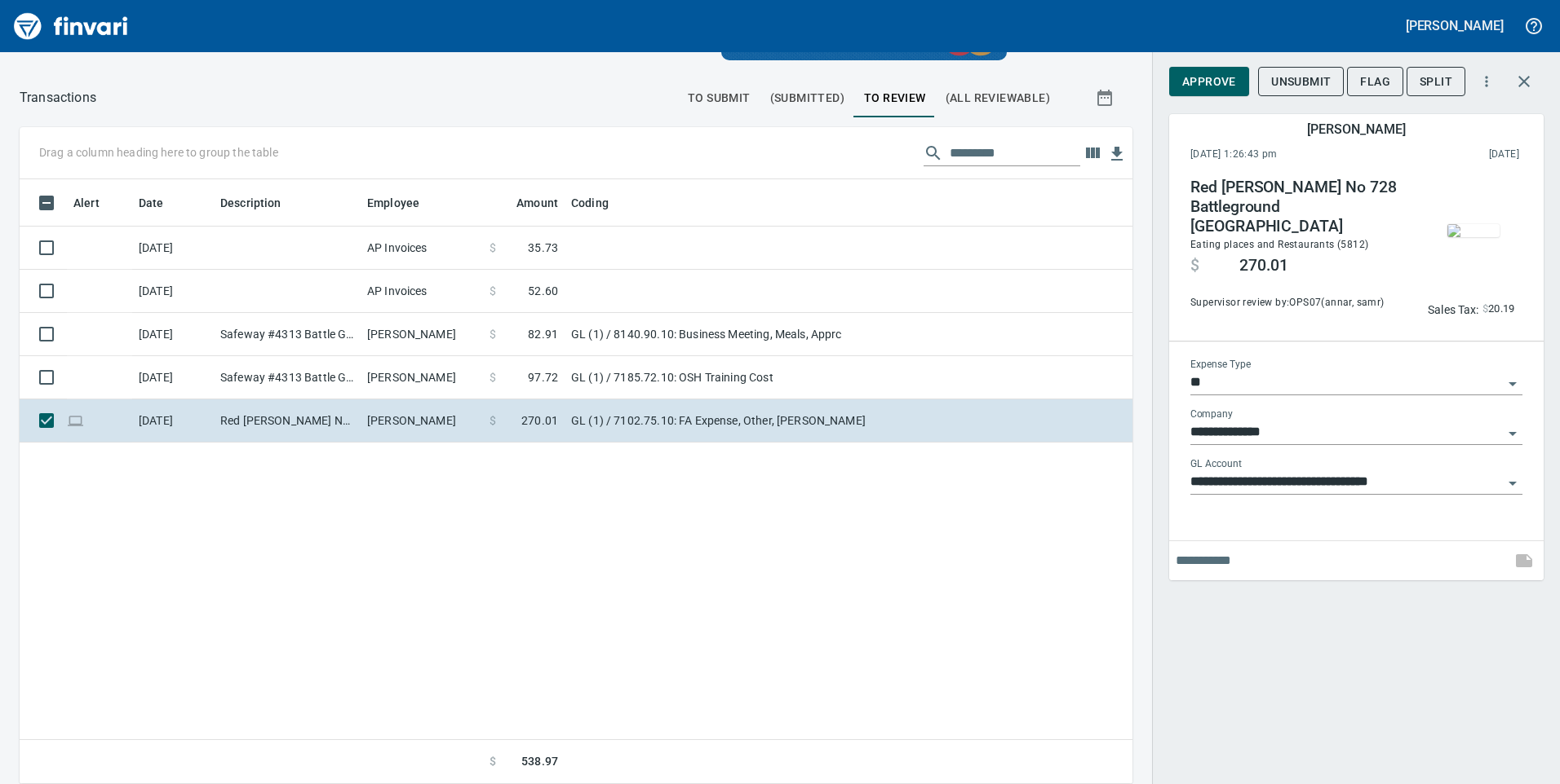
click at [1227, 75] on span "Approve" at bounding box center [1209, 82] width 54 height 20
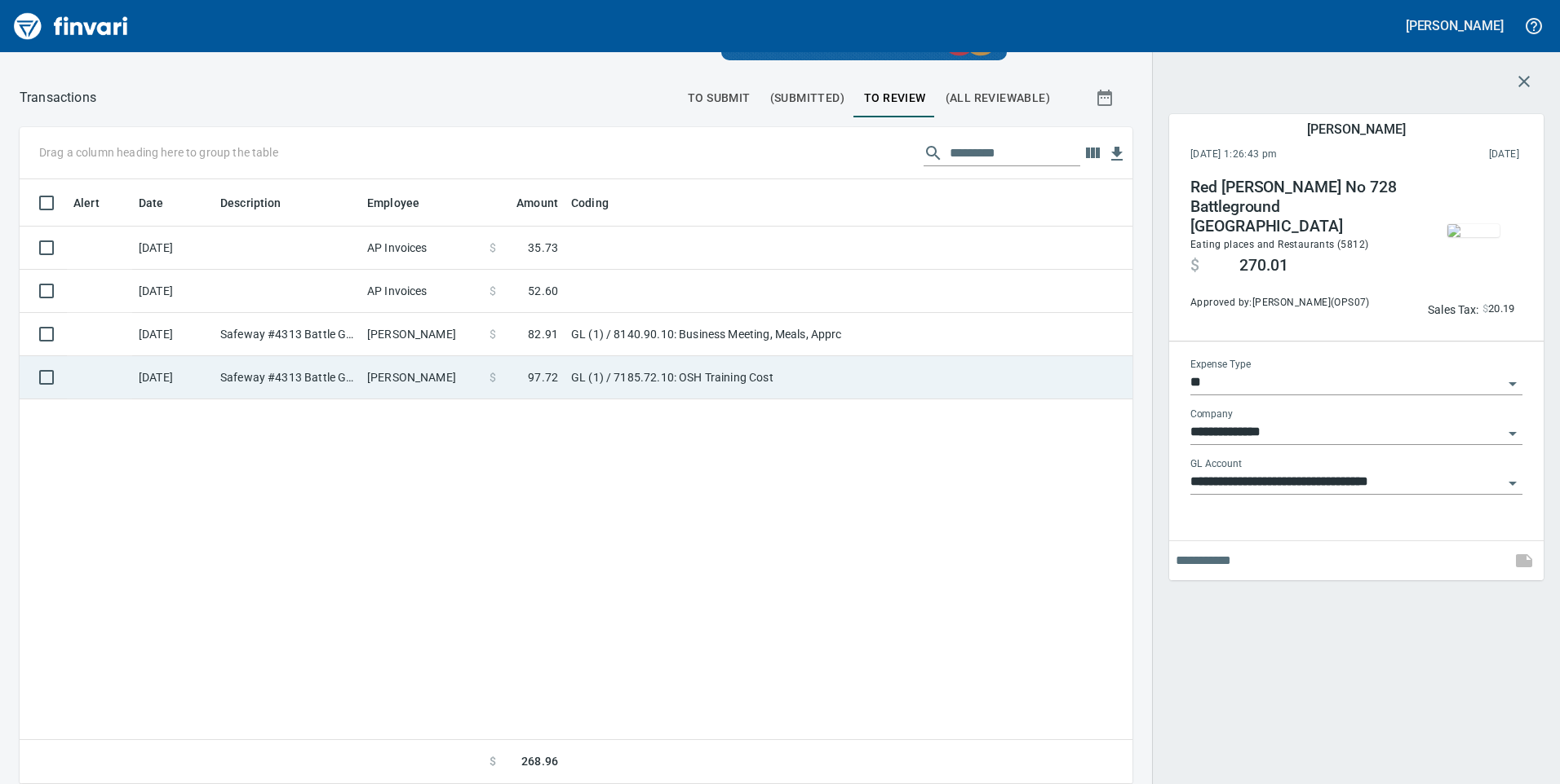
click at [769, 389] on td "GL (1) / 7185.72.10: OSH Training Cost" at bounding box center [769, 378] width 408 height 43
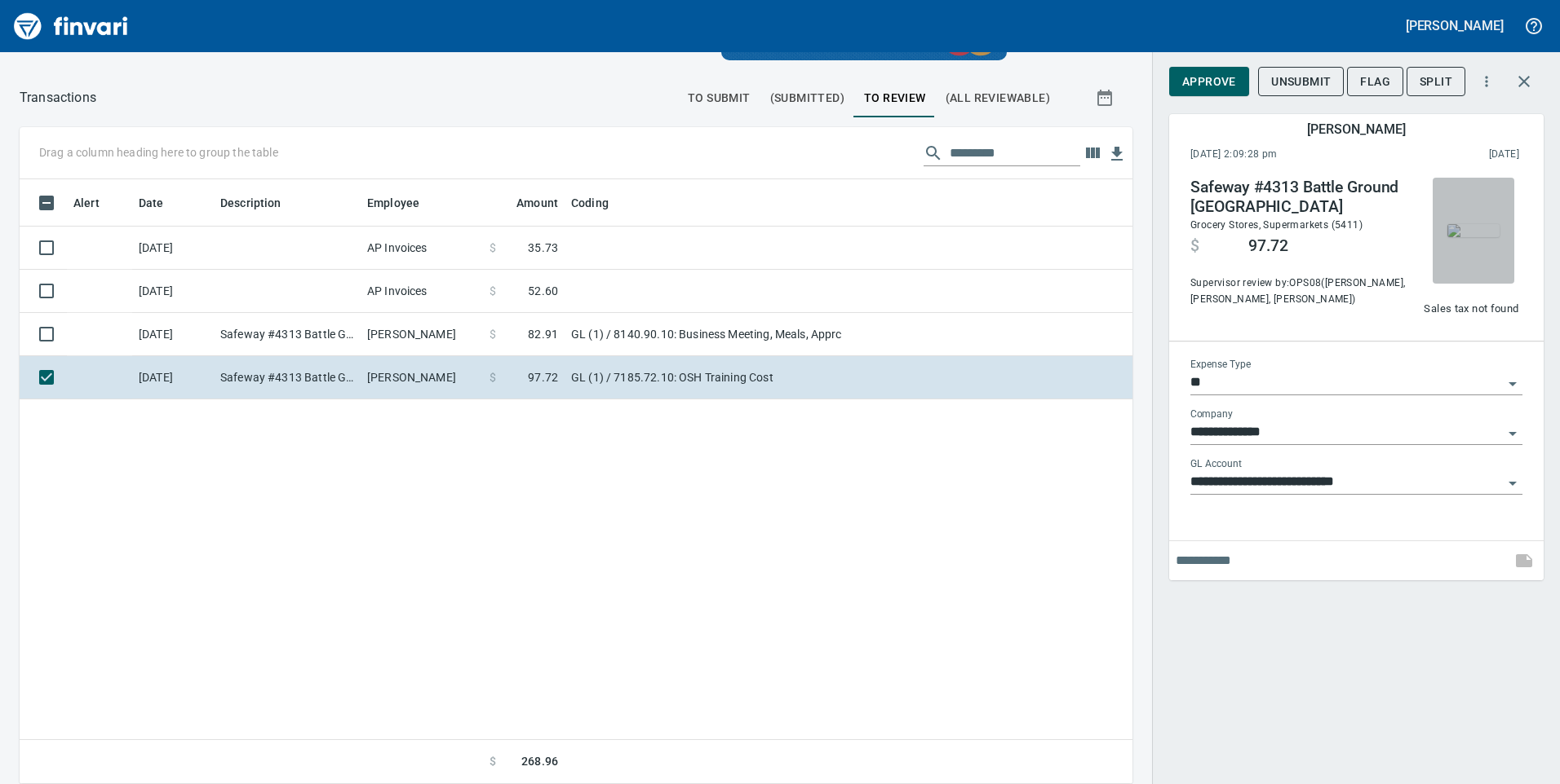
click at [1468, 238] on img "button" at bounding box center [1473, 231] width 52 height 13
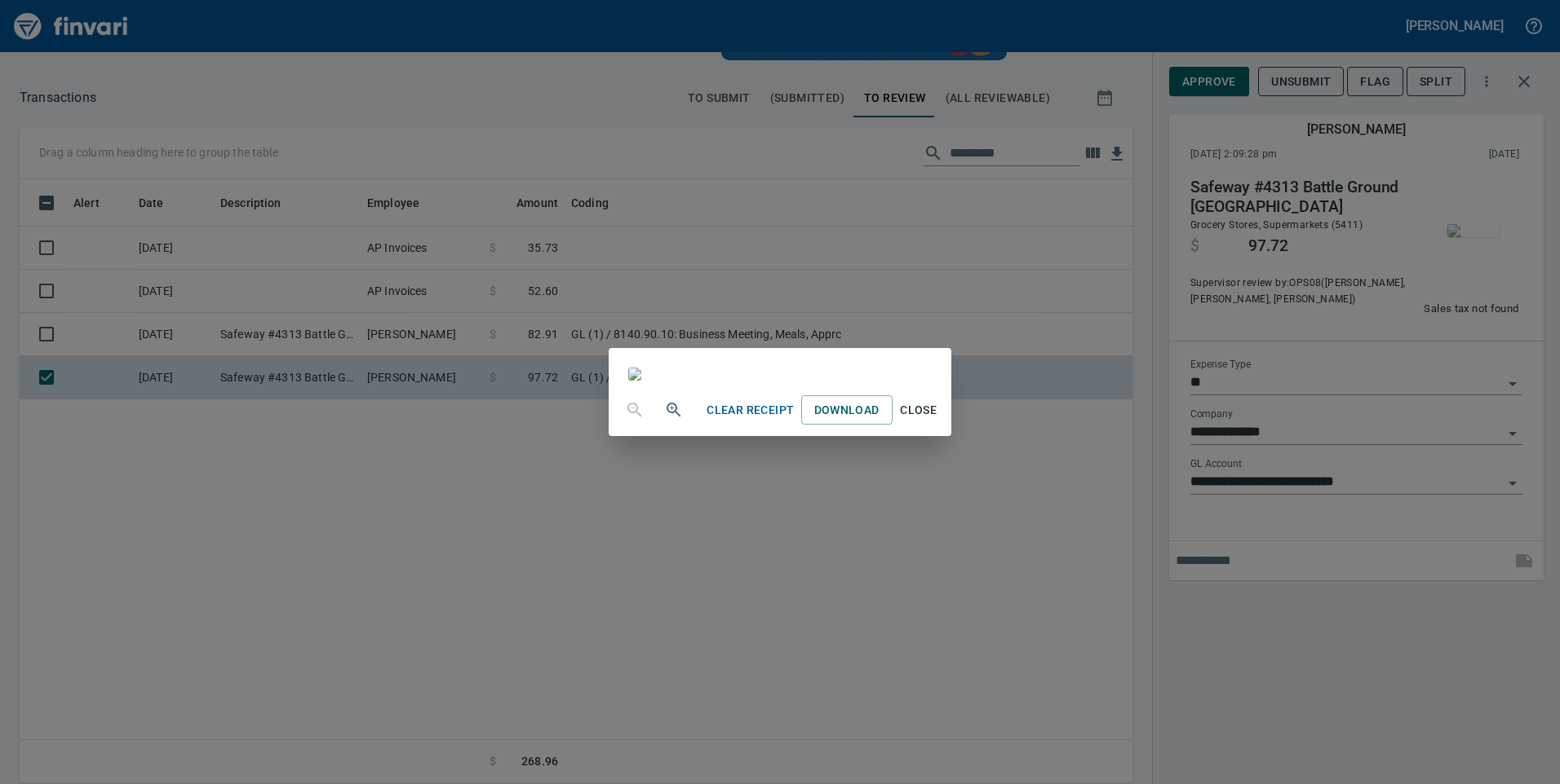
click at [1241, 637] on div "Clear Receipt Download Close" at bounding box center [780, 392] width 1560 height 784
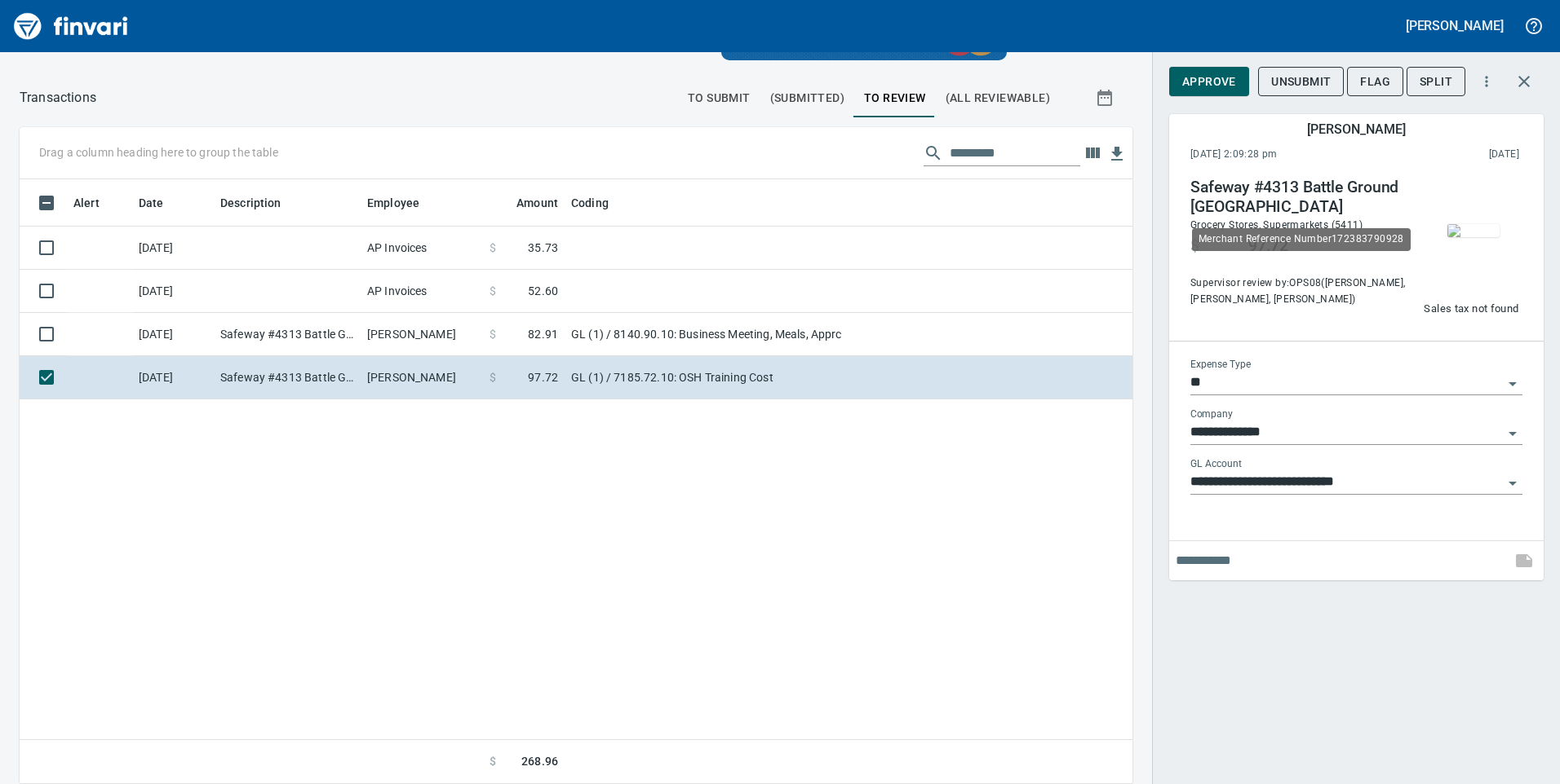
scroll to position [593, 1088]
click at [1472, 230] on img "button" at bounding box center [1473, 231] width 52 height 13
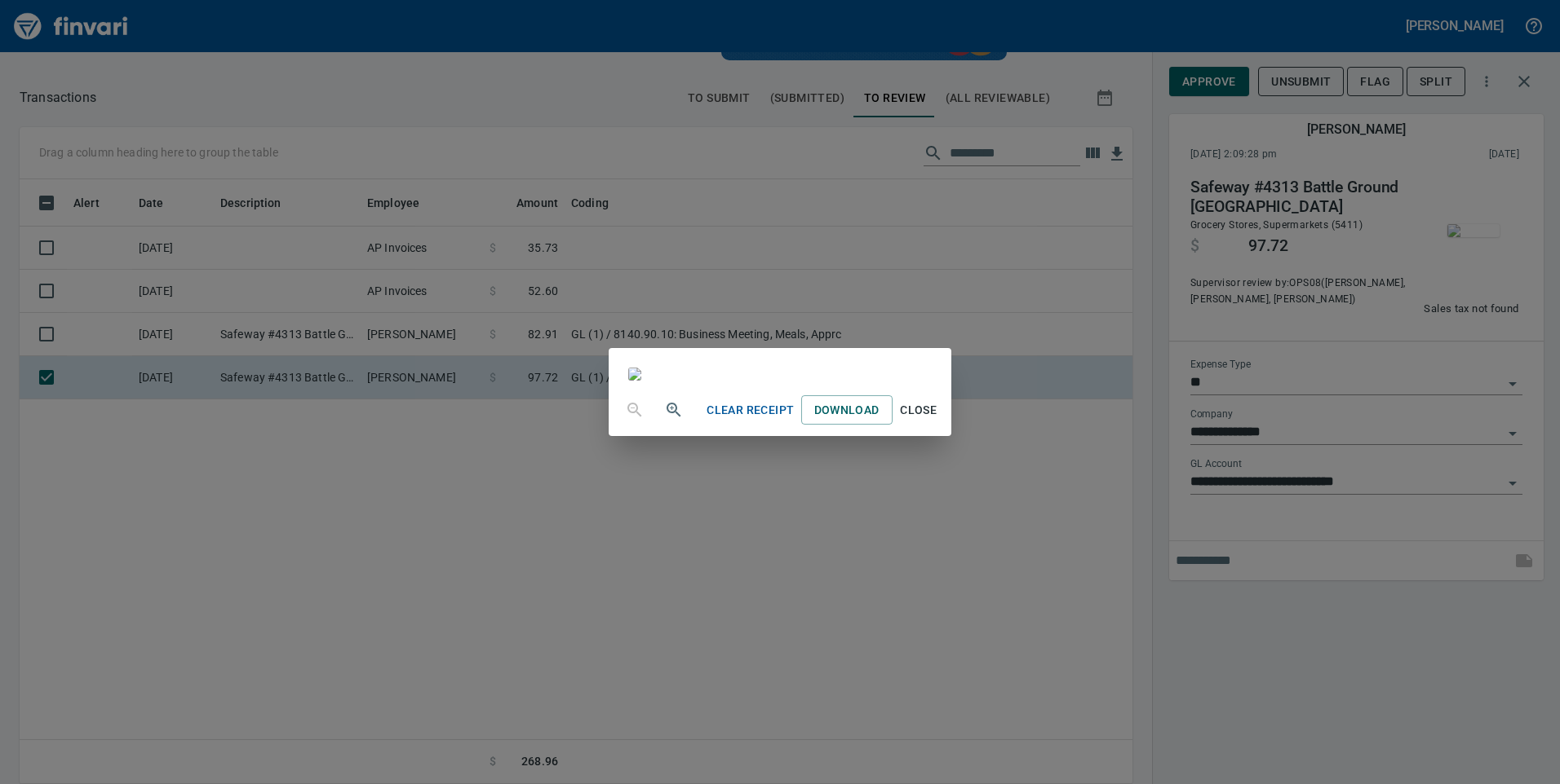
click at [1189, 630] on div "Clear Receipt Download Close" at bounding box center [780, 392] width 1560 height 784
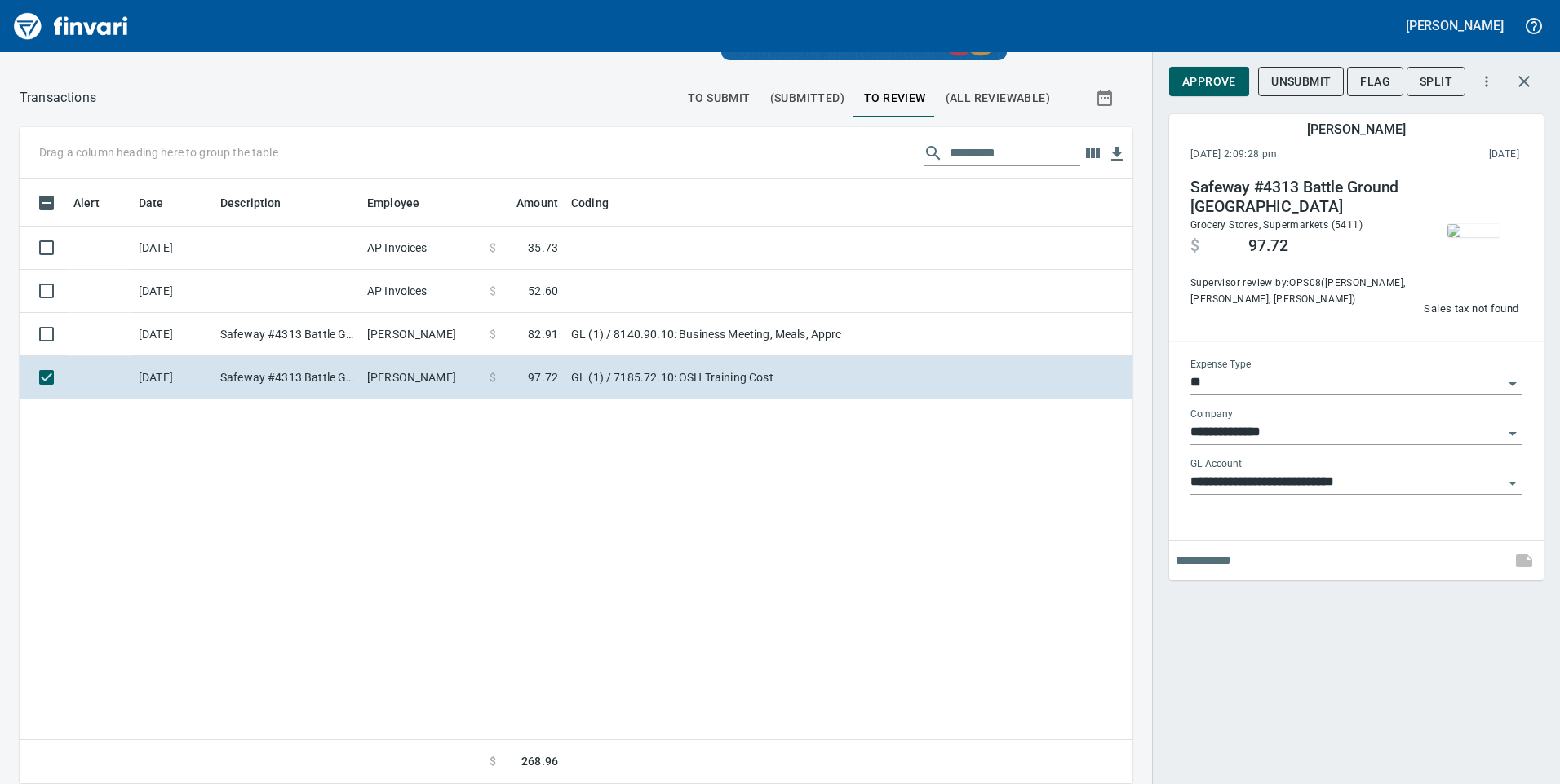
click at [1199, 63] on div "Approve Unsubmit Flag Split" at bounding box center [1356, 81] width 375 height 39
click at [1194, 79] on span "Approve" at bounding box center [1209, 82] width 54 height 20
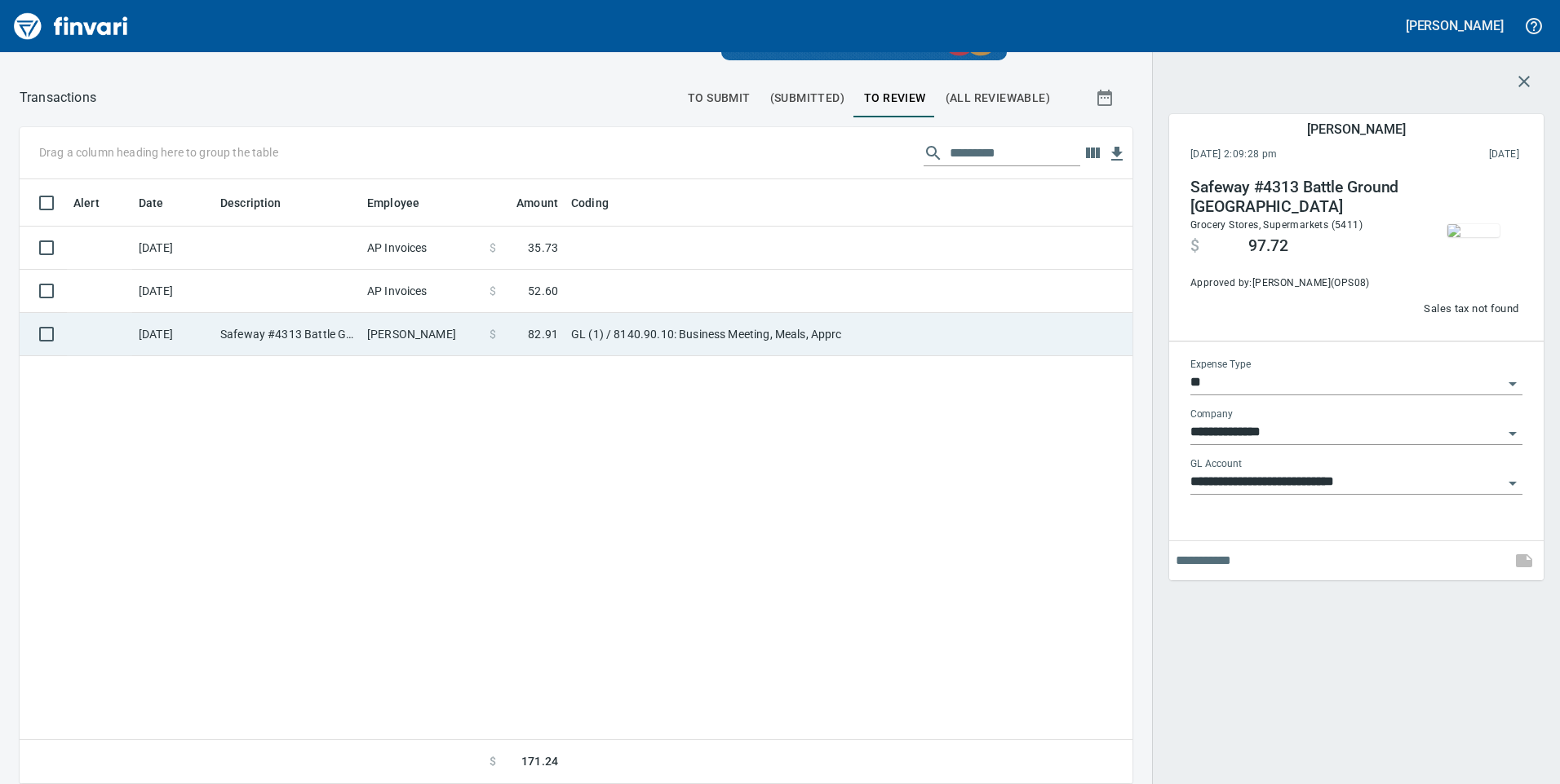
click at [418, 328] on td "Chloe Smith" at bounding box center [422, 335] width 122 height 43
type input "**********"
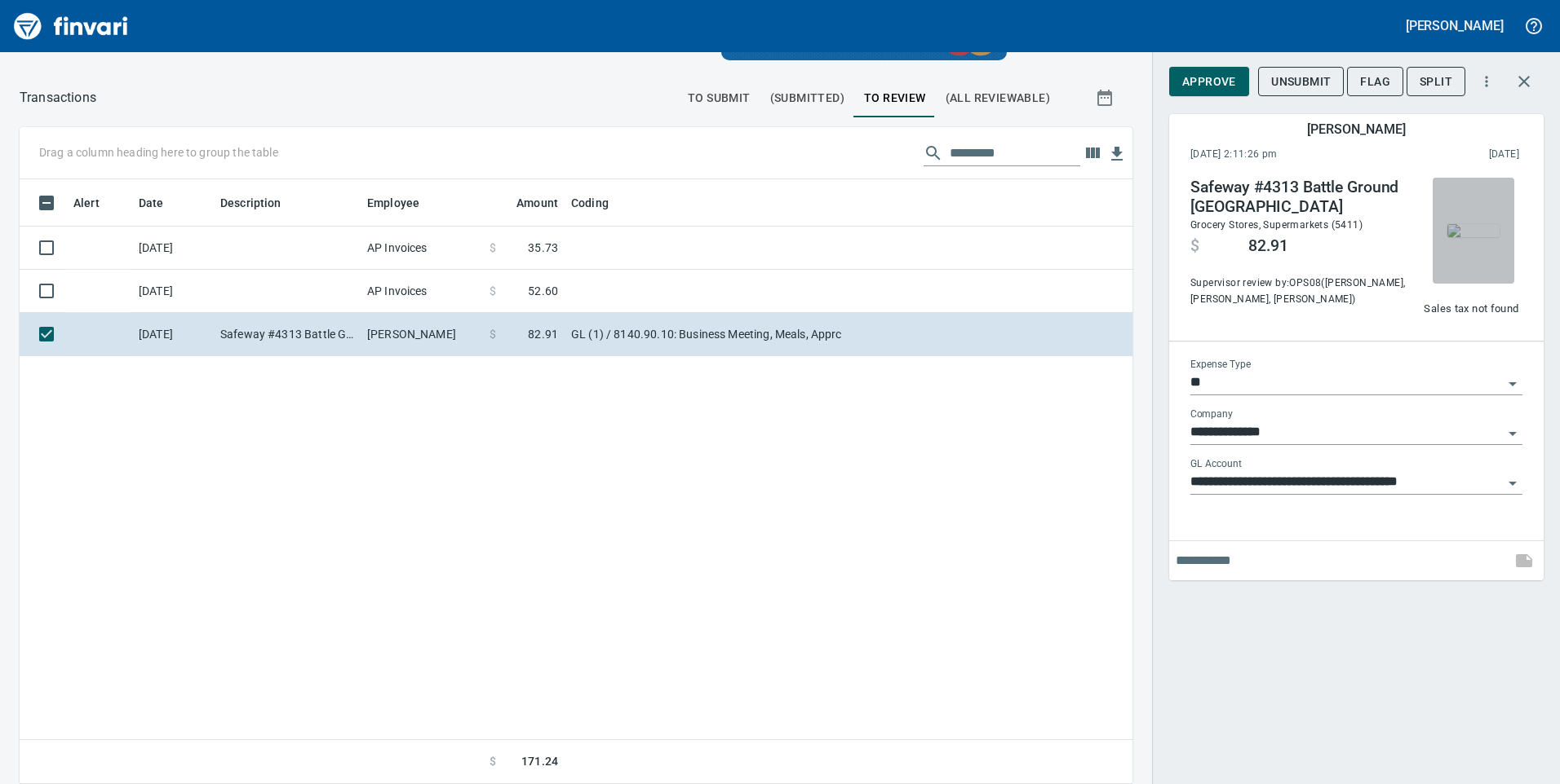
click at [1472, 225] on img "button" at bounding box center [1473, 231] width 52 height 13
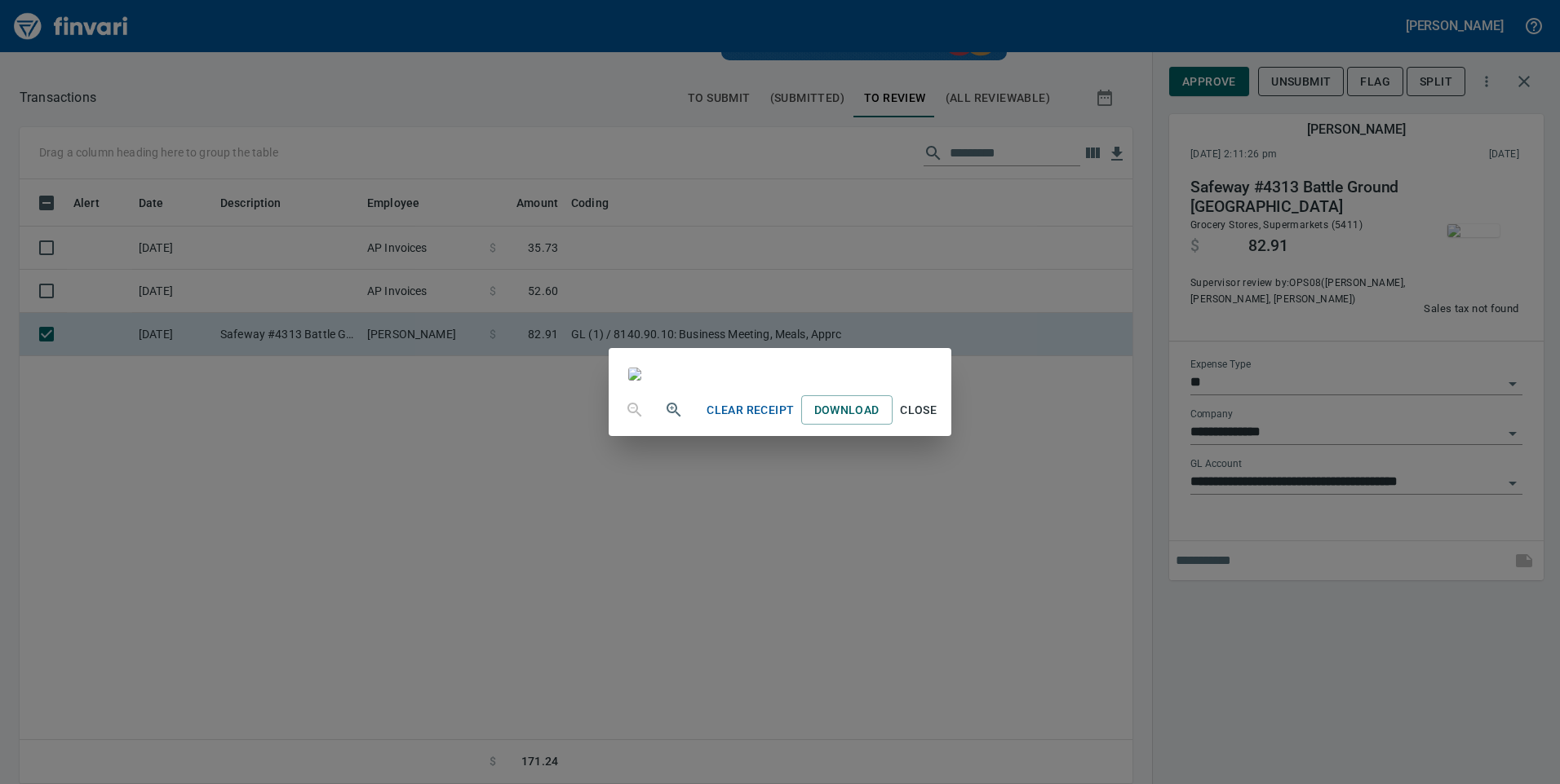
drag, startPoint x: 1176, startPoint y: 618, endPoint x: 1181, endPoint y: 563, distance: 55.2
click at [1176, 618] on div "Clear Receipt Download Close" at bounding box center [780, 392] width 1560 height 784
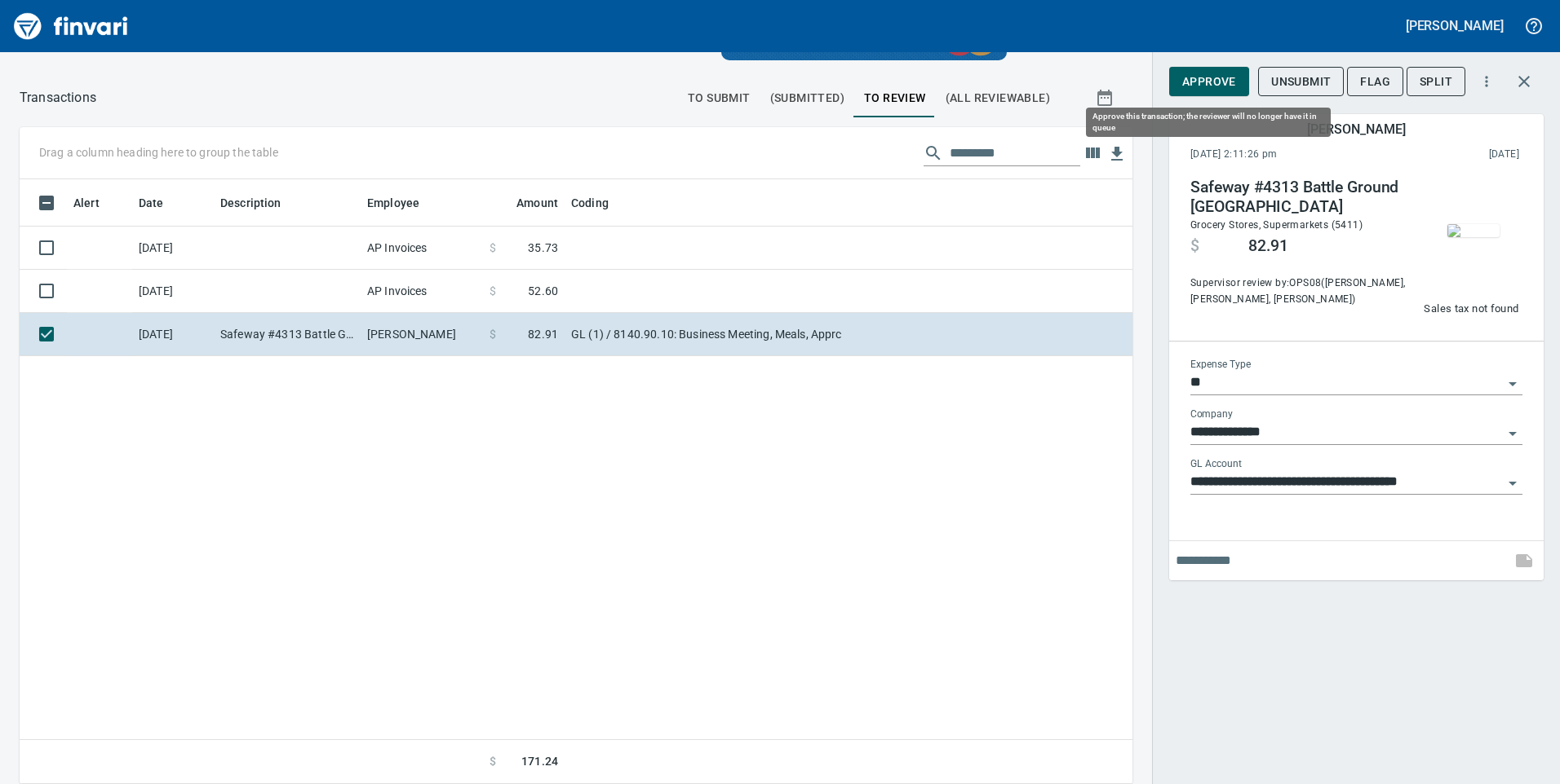
click at [1206, 83] on span "Approve" at bounding box center [1209, 82] width 54 height 20
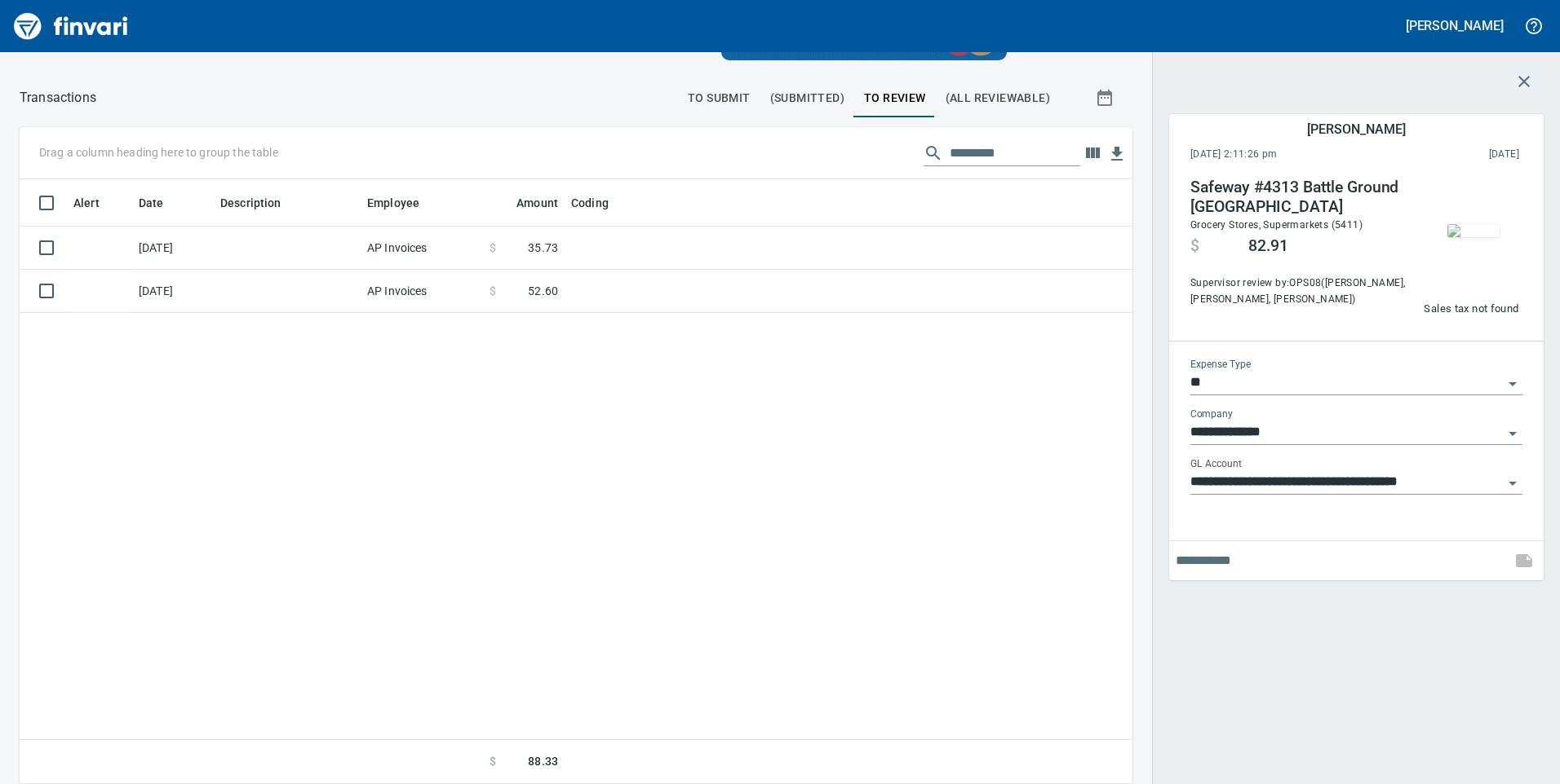
scroll to position [593, 1088]
click at [586, 325] on div "Alert Date Description Employee Amount Coding 8/15/2025 AP Invoices $ 35.73 8/1…" at bounding box center [577, 482] width 1113 height 606
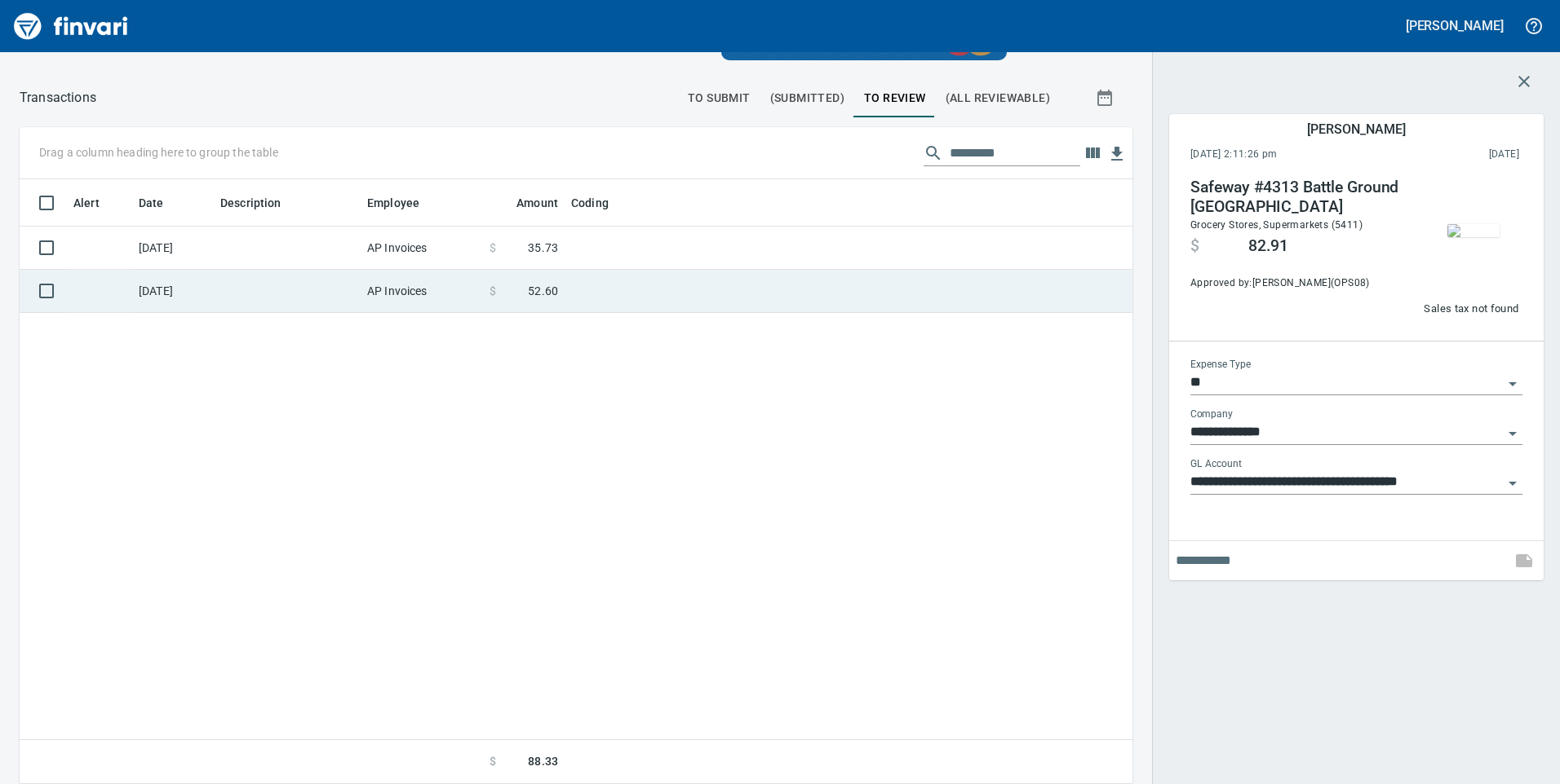
click at [579, 303] on td at bounding box center [769, 291] width 408 height 43
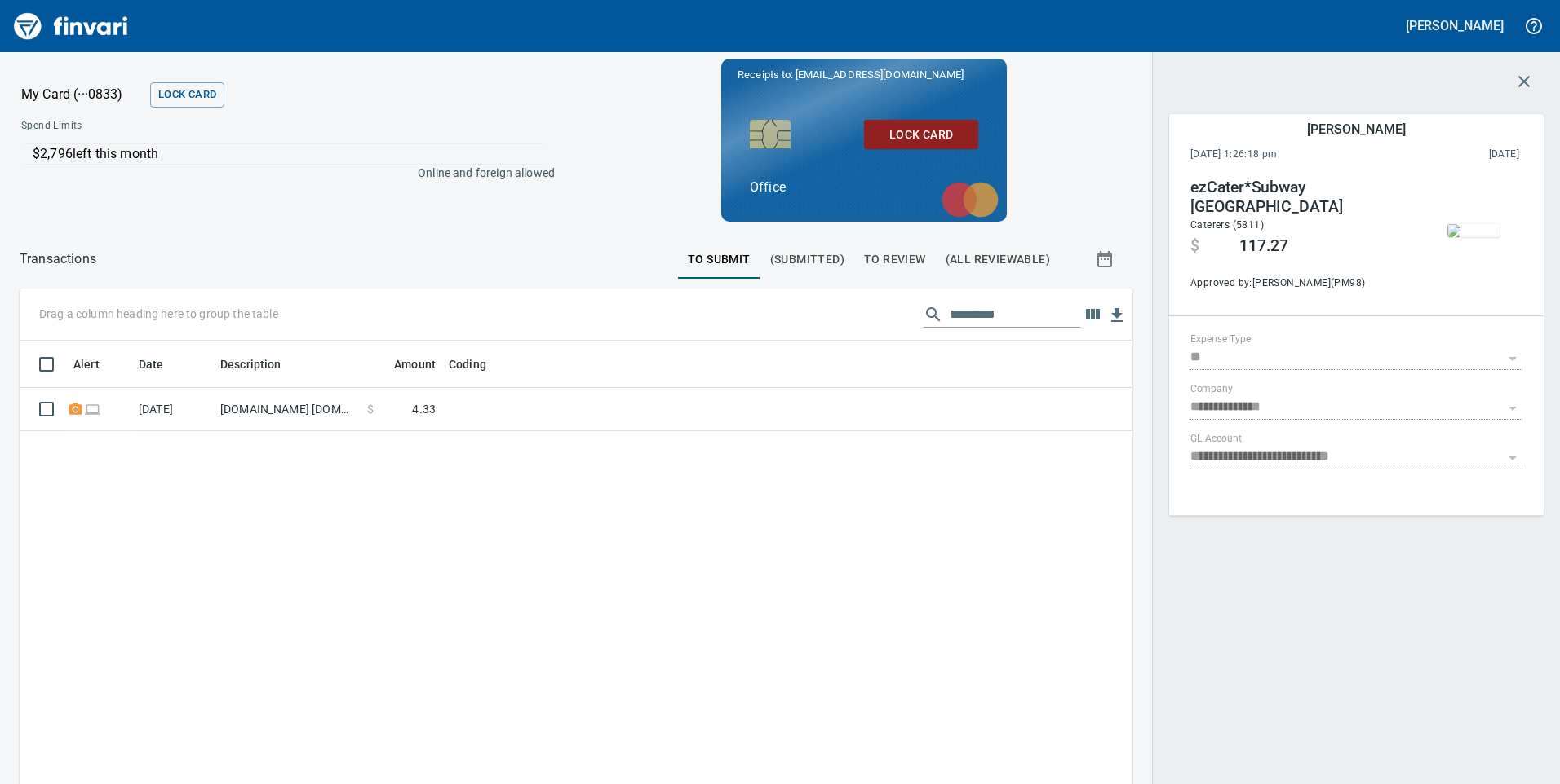
scroll to position [593, 1088]
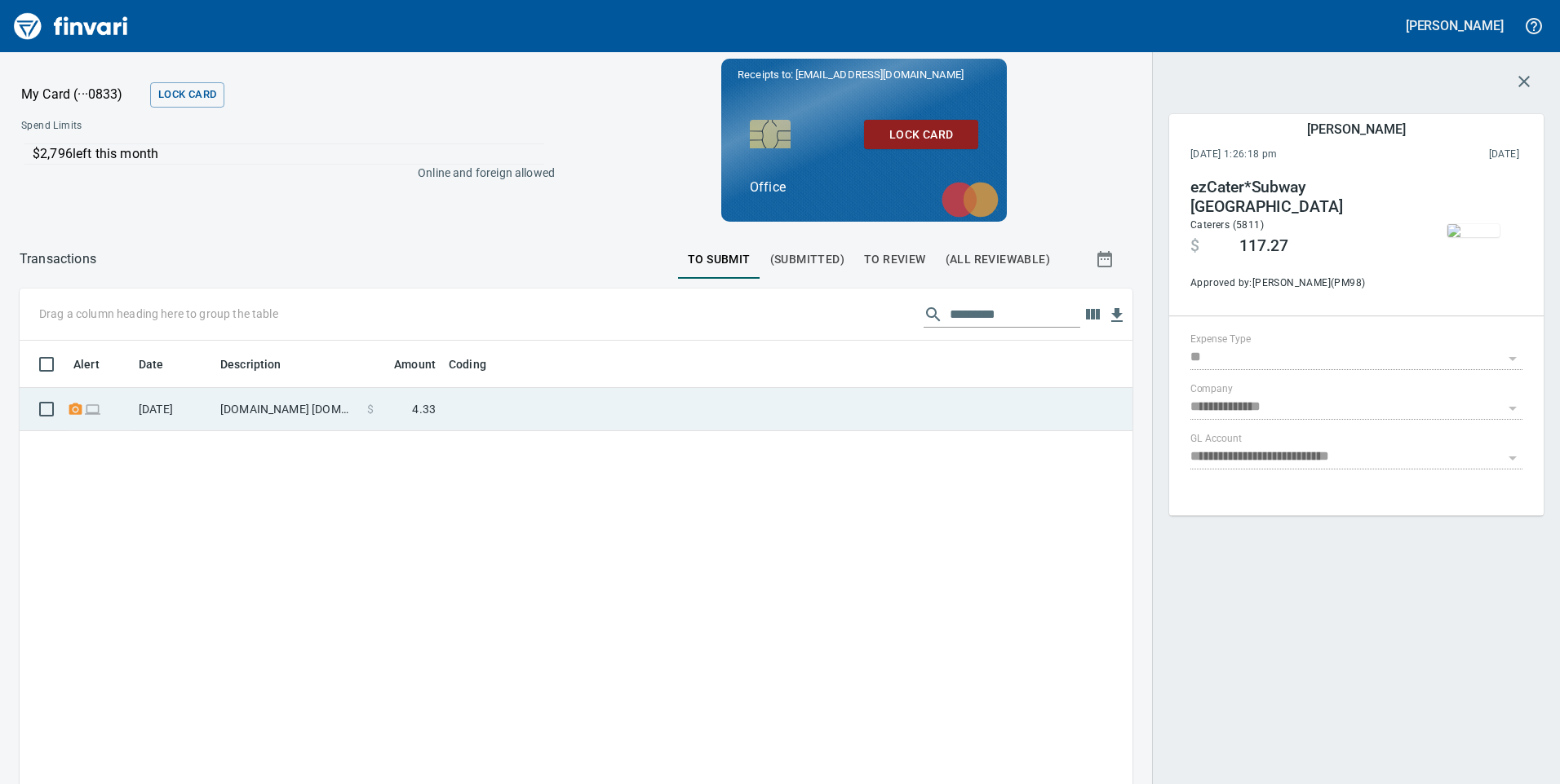
click at [271, 419] on td "[DOMAIN_NAME] [DOMAIN_NAME][URL] WA" at bounding box center [287, 409] width 147 height 43
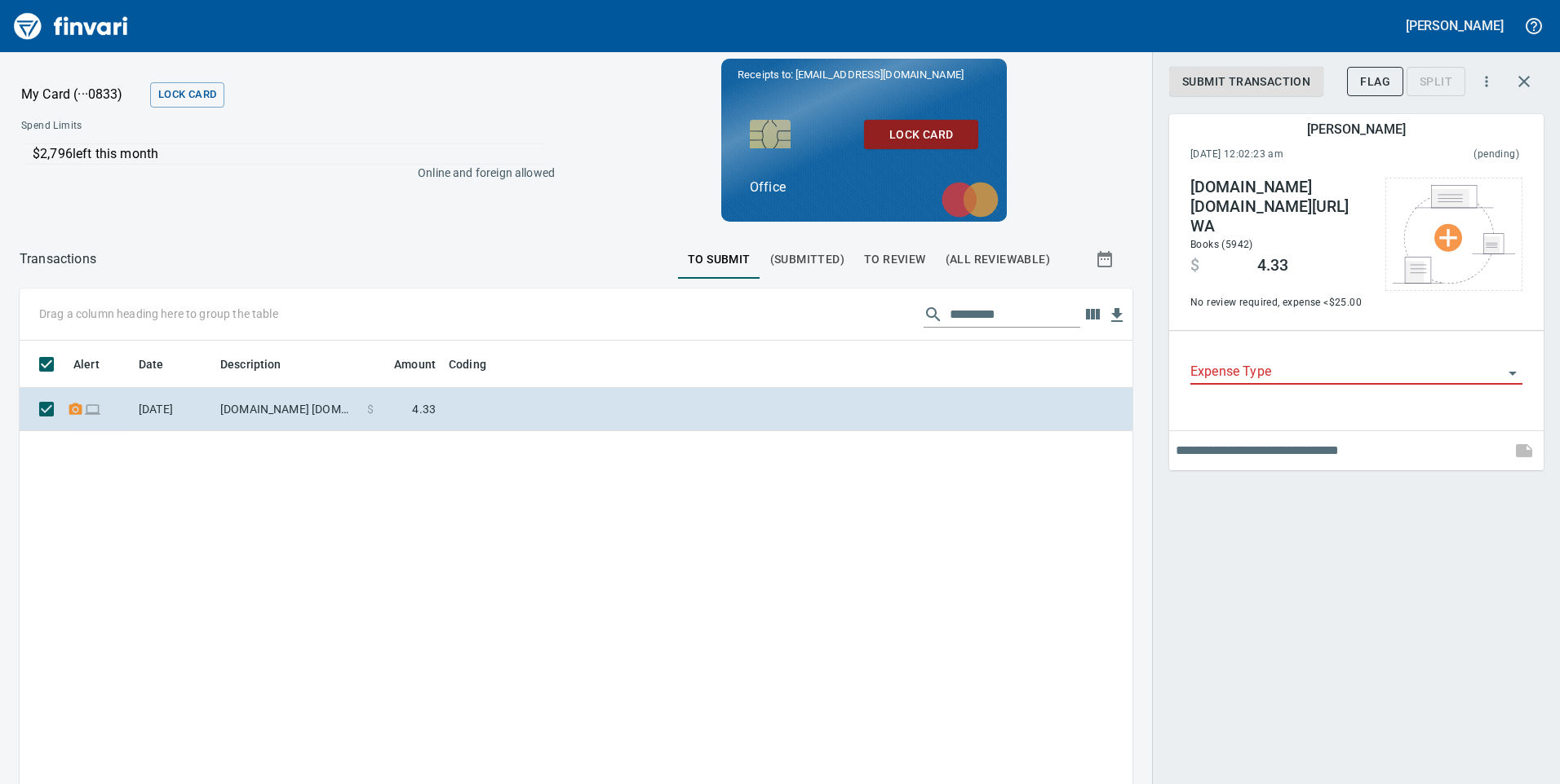
click at [579, 597] on div "Alert Date Description Amount Coding [DATE] [DOMAIN_NAME] [DOMAIN_NAME][URL] WA…" at bounding box center [577, 643] width 1113 height 606
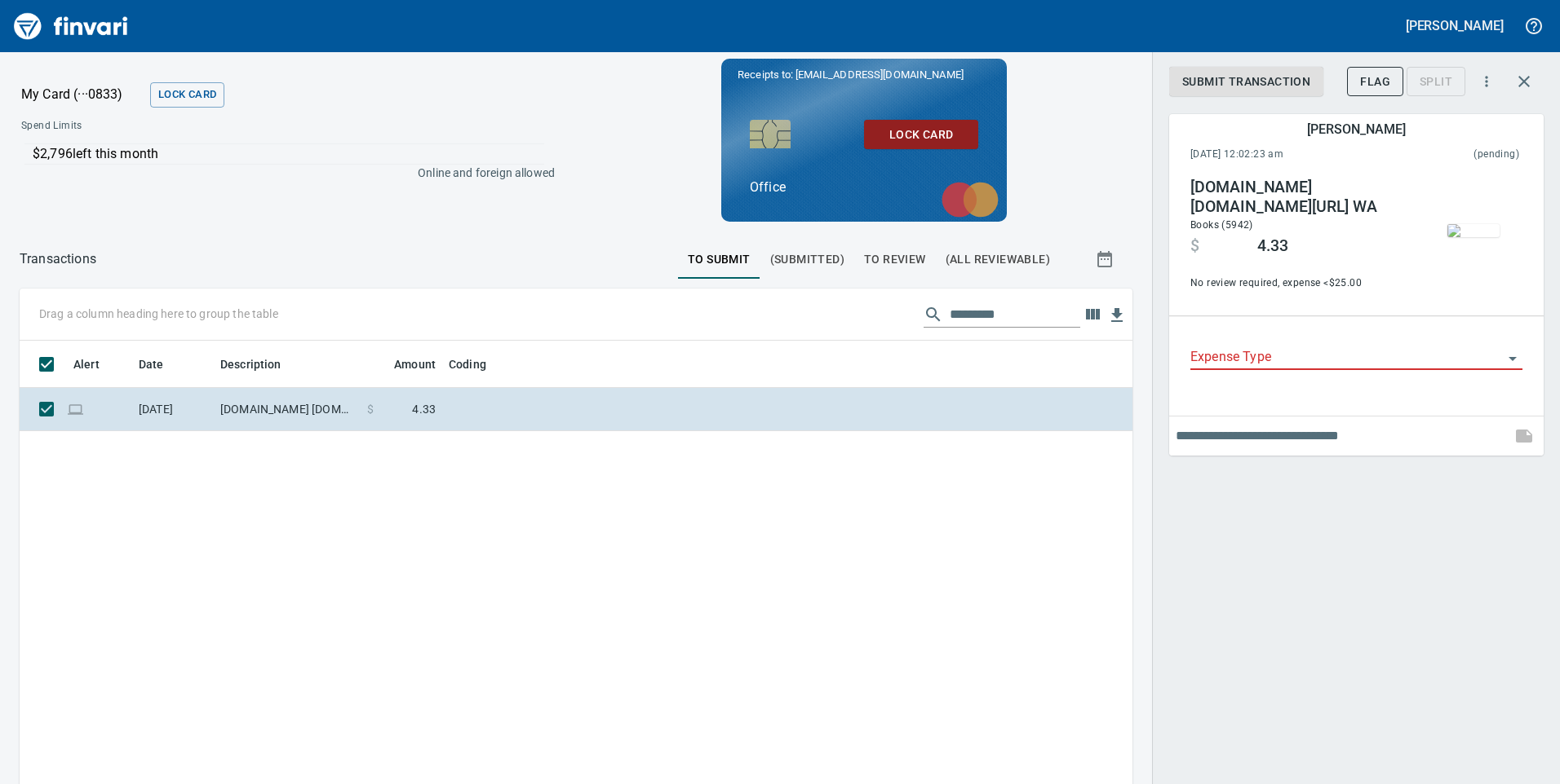
click at [1243, 360] on input "Expense Type" at bounding box center [1346, 358] width 313 height 23
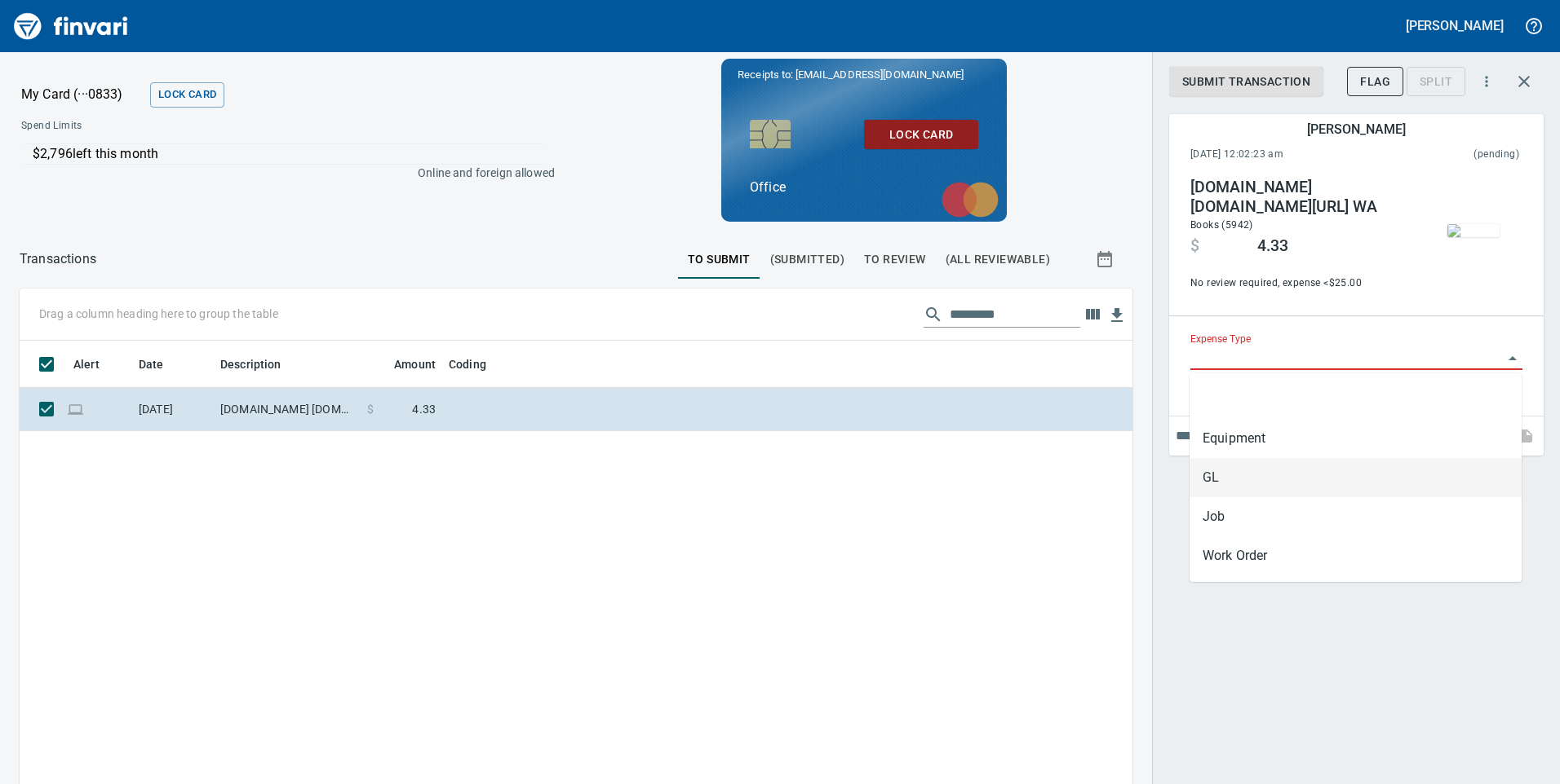
click at [1257, 469] on li "GL" at bounding box center [1355, 477] width 332 height 39
type input "**"
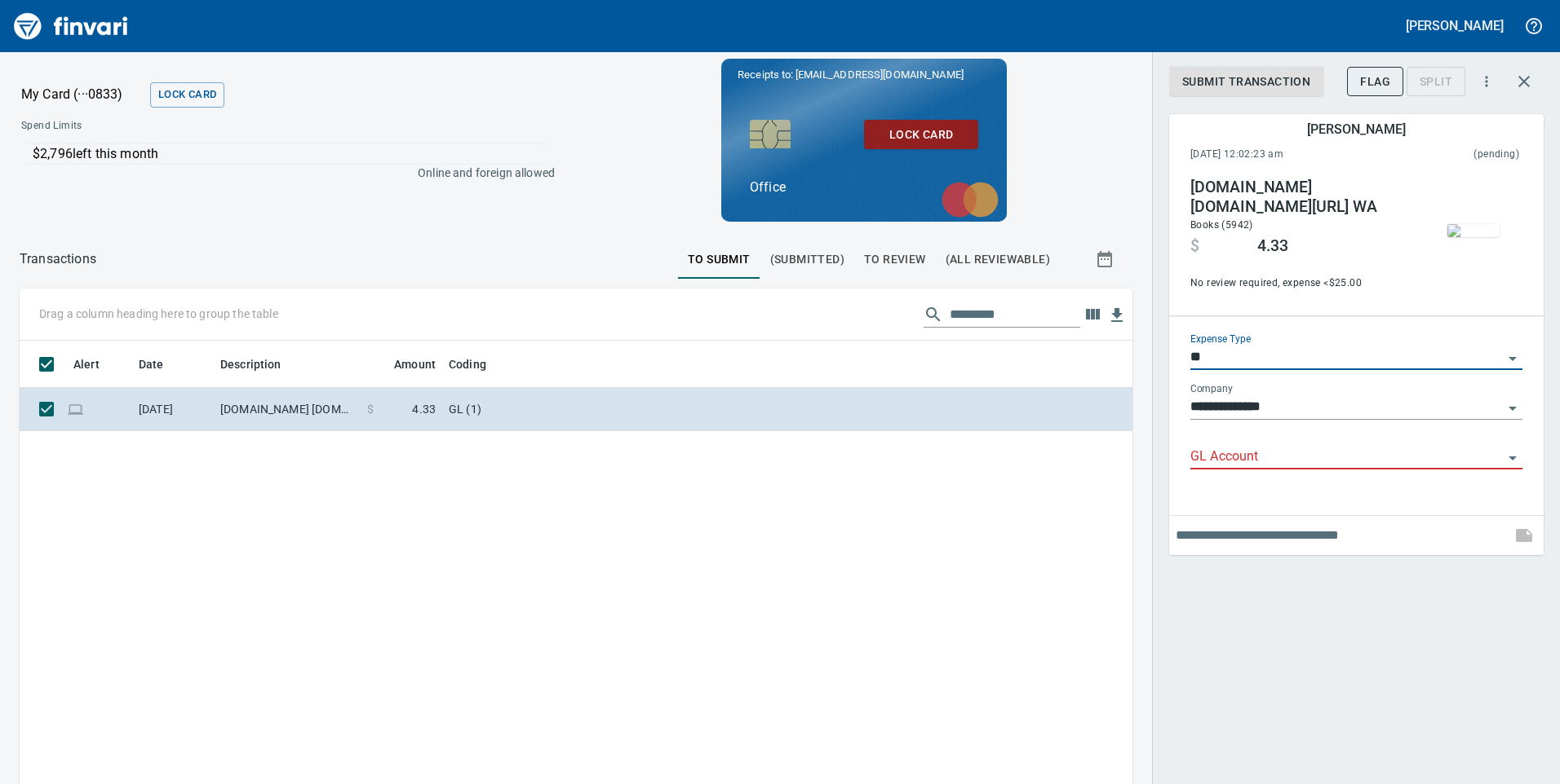
click at [1256, 437] on div "GL Account" at bounding box center [1356, 451] width 332 height 37
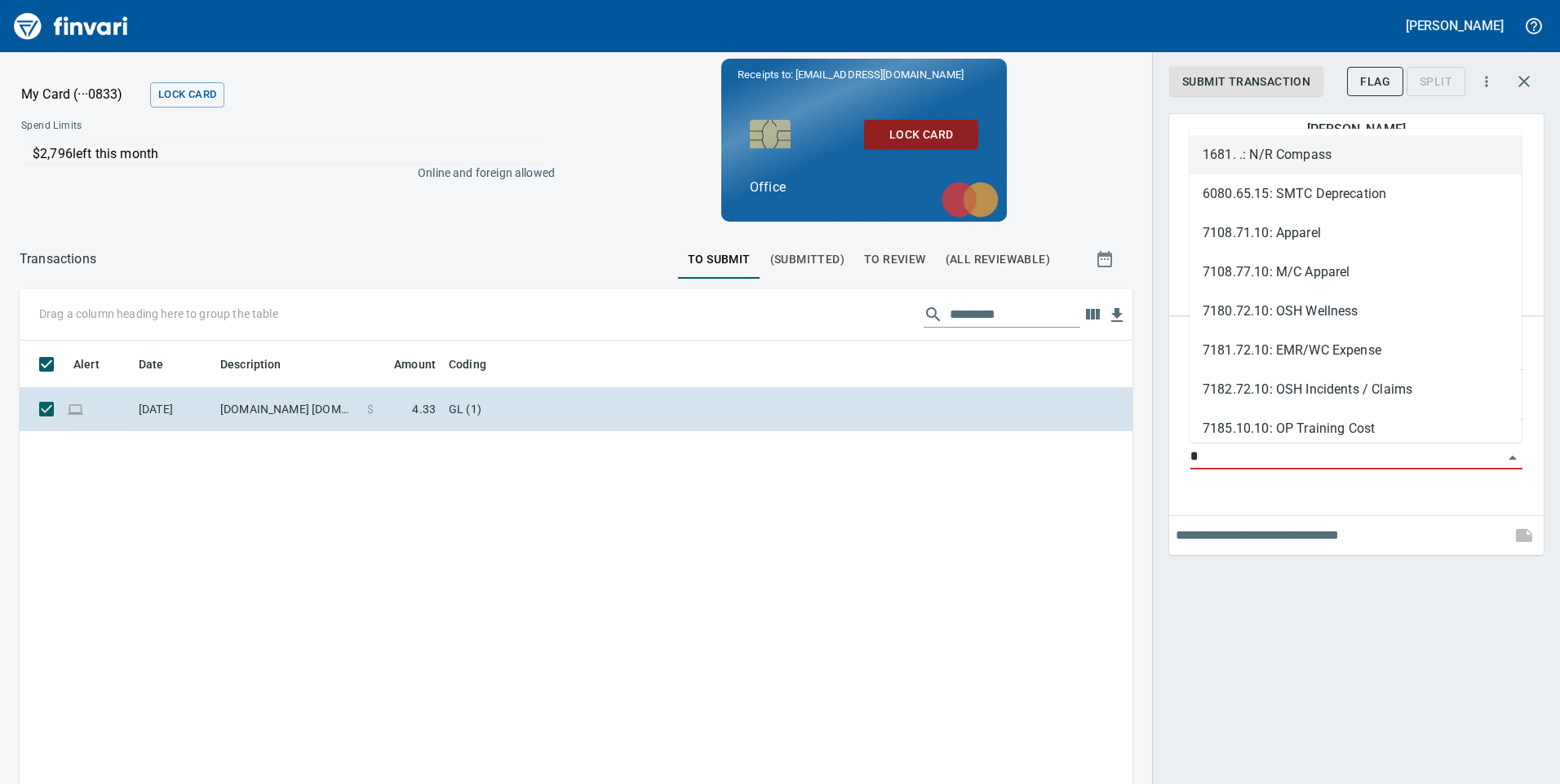
type input "*"
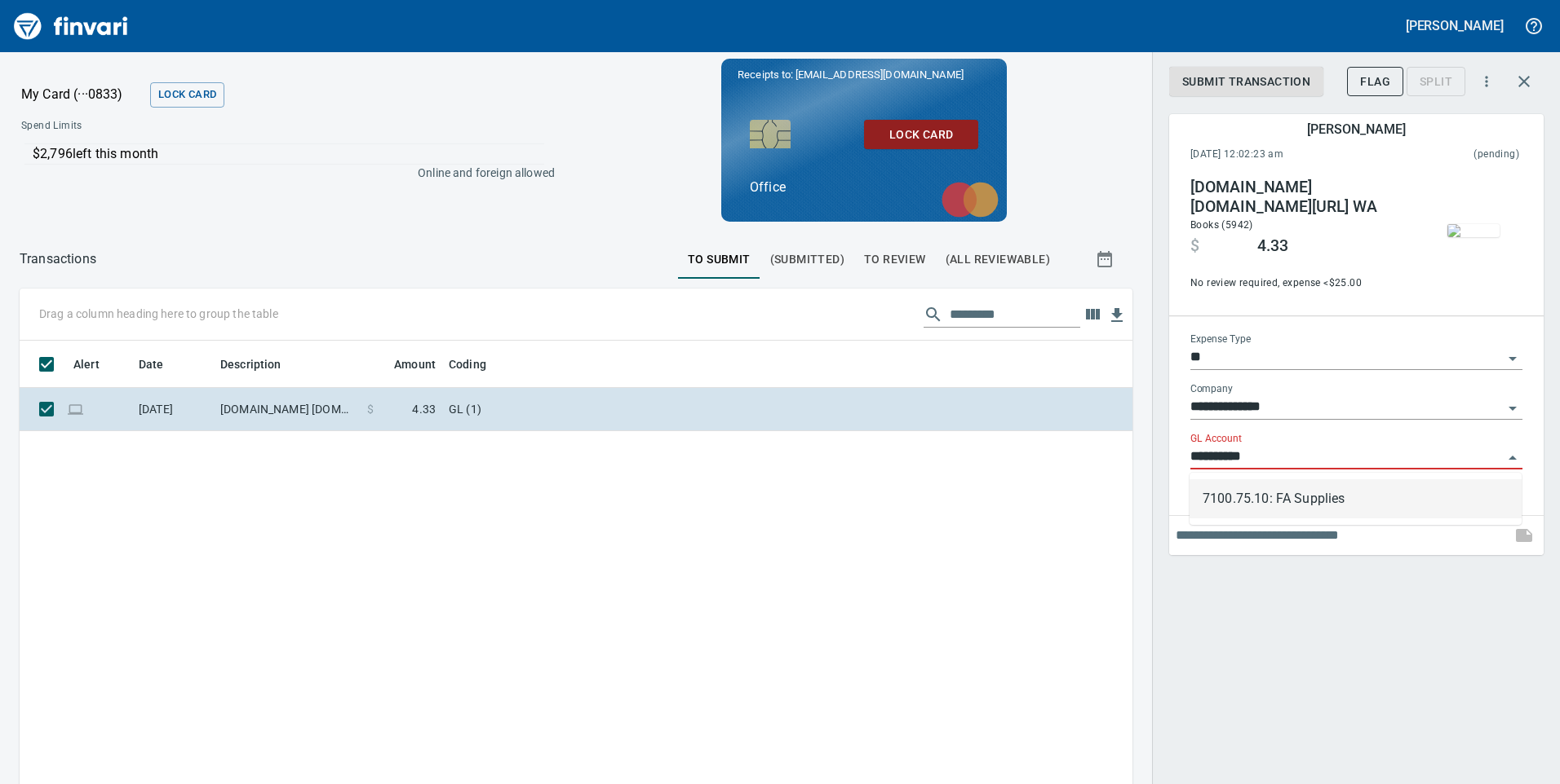
click at [1328, 506] on li "7100.75.10: FA Supplies" at bounding box center [1355, 498] width 332 height 39
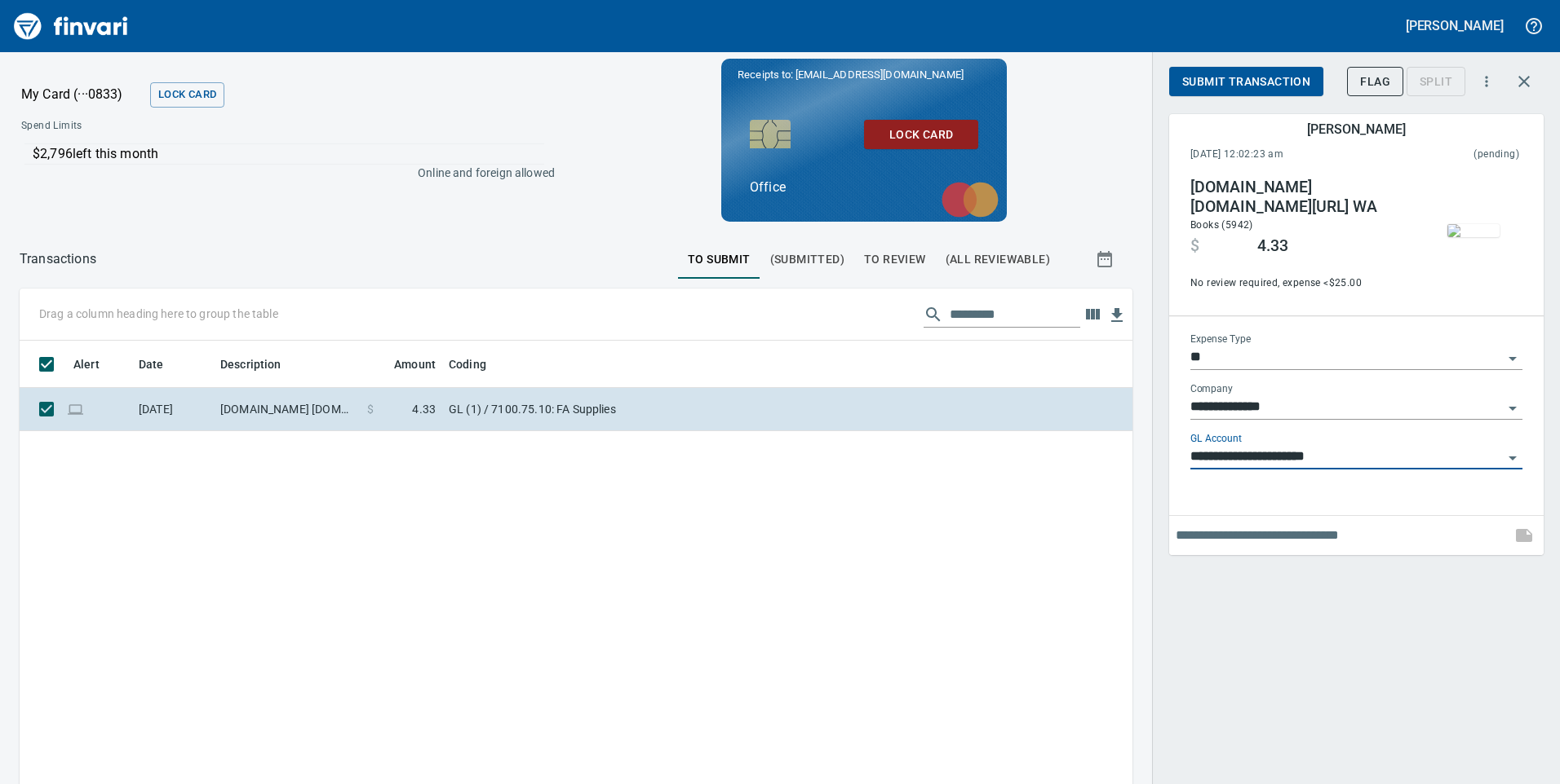
type input "**********"
drag, startPoint x: 1205, startPoint y: 79, endPoint x: 1271, endPoint y: 100, distance: 69.3
click at [1205, 80] on span "Submit Transaction" at bounding box center [1246, 82] width 128 height 20
